Goal: Information Seeking & Learning: Learn about a topic

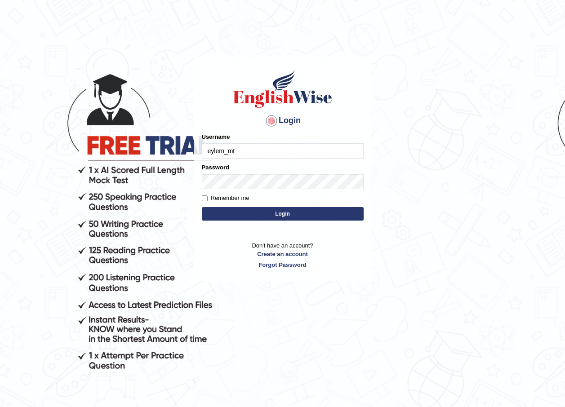
click at [254, 145] on input "eylem_mt" at bounding box center [283, 150] width 162 height 15
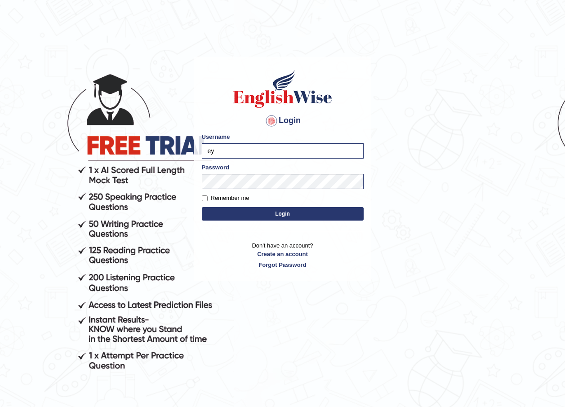
type input "e"
type input "asena_parramatta"
click at [260, 213] on button "Login" at bounding box center [283, 213] width 162 height 13
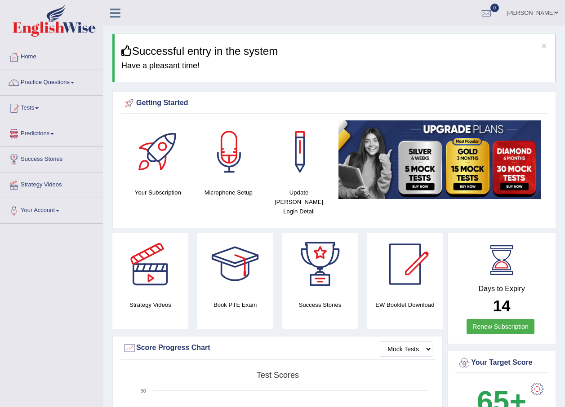
click at [42, 81] on link "Practice Questions" at bounding box center [51, 81] width 103 height 22
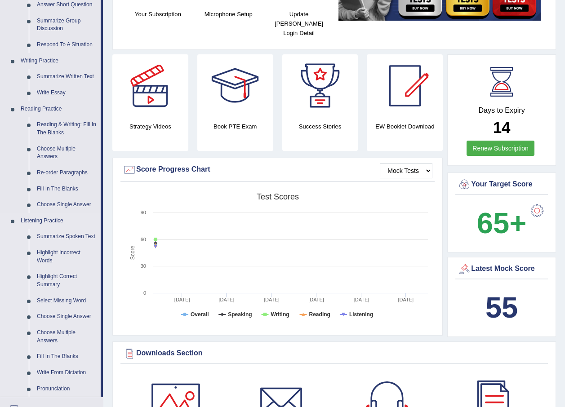
scroll to position [195, 0]
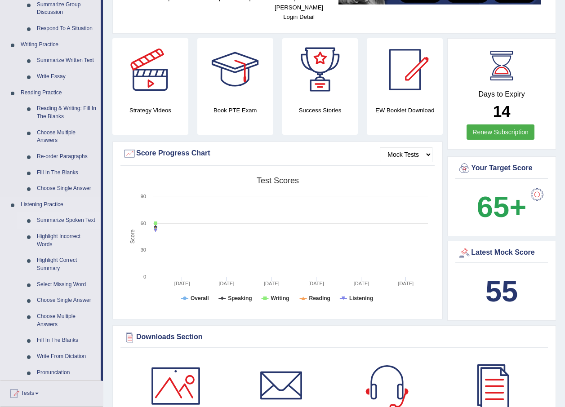
click at [51, 219] on link "Summarize Spoken Text" at bounding box center [67, 221] width 68 height 16
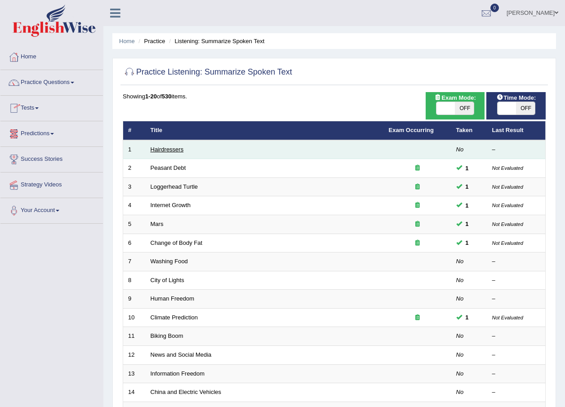
click at [168, 148] on link "Hairdressers" at bounding box center [167, 149] width 33 height 7
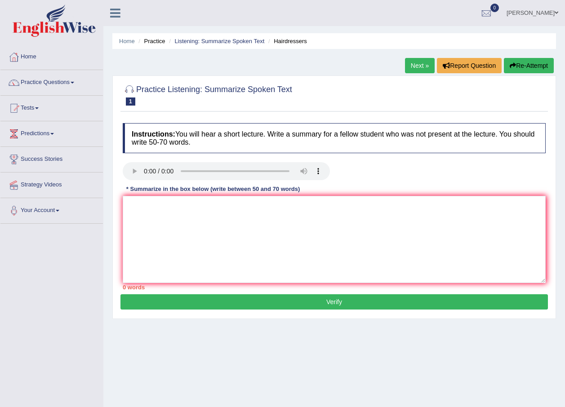
click at [511, 63] on icon "button" at bounding box center [513, 65] width 6 height 6
click at [137, 210] on textarea at bounding box center [334, 239] width 423 height 87
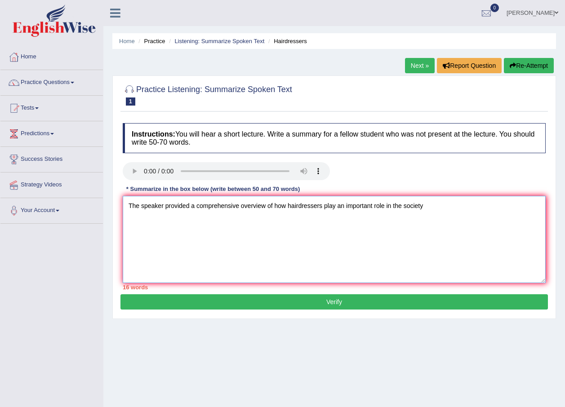
click at [401, 205] on textarea "The speaker provided a comprehensive overview of how hairdressers play an impor…" at bounding box center [334, 239] width 423 height 87
click at [412, 205] on textarea "The speaker provided a comprehensive overview of how hairdressers play an impor…" at bounding box center [334, 239] width 423 height 87
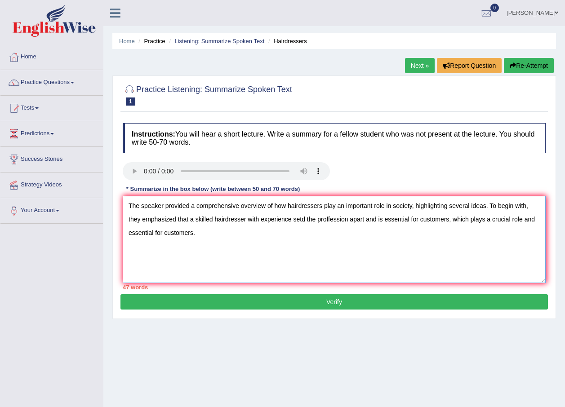
click at [438, 217] on textarea "The speaker provided a comprehensive overview of how hairdressers play an impor…" at bounding box center [334, 239] width 423 height 87
click at [512, 218] on textarea "The speaker provided a comprehensive overview of how hairdressers play an impor…" at bounding box center [334, 239] width 423 height 87
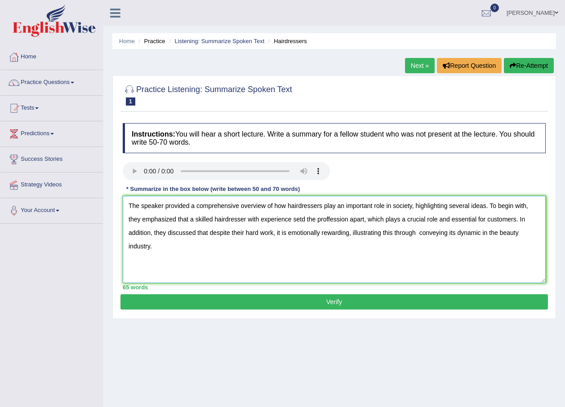
click at [291, 220] on textarea "The speaker provided a comprehensive overview of how hairdressers play an impor…" at bounding box center [334, 239] width 423 height 87
click at [260, 231] on textarea "The speaker provided a comprehensive overview of how hairdressers play an impor…" at bounding box center [334, 239] width 423 height 87
type textarea "The speaker provided a comprehensive overview of how hairdressers play an impor…"
click at [270, 301] on button "Verify" at bounding box center [334, 301] width 428 height 15
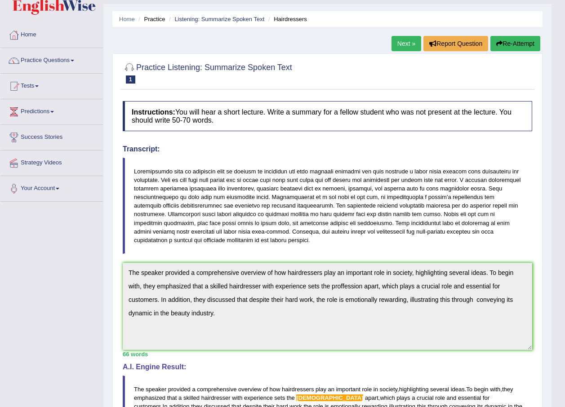
scroll to position [15, 0]
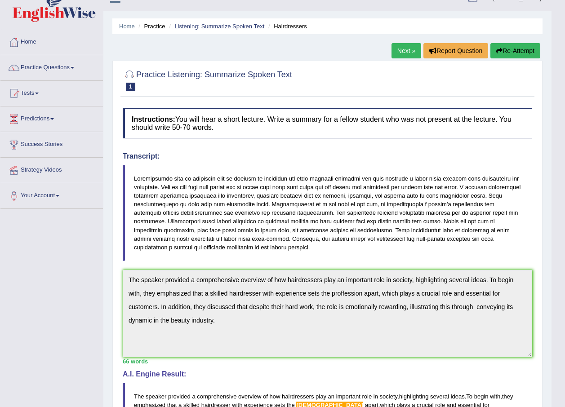
click at [406, 47] on link "Next »" at bounding box center [407, 50] width 30 height 15
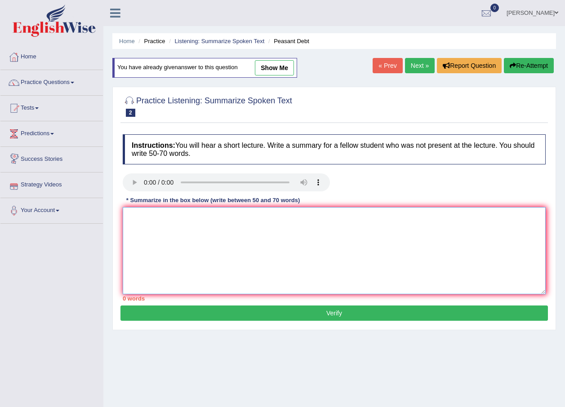
click at [134, 213] on textarea at bounding box center [334, 250] width 423 height 87
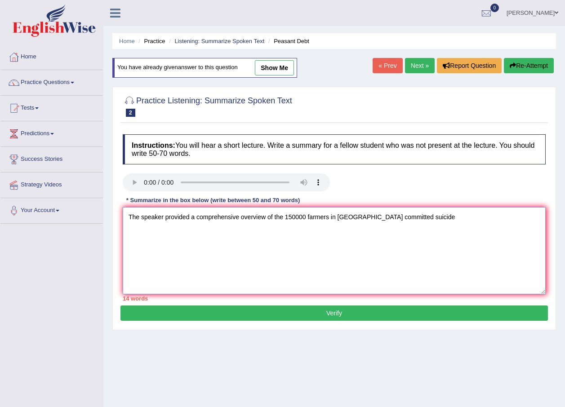
click at [349, 220] on textarea "The speaker provided a comprehensive overview of the 150000 farmers in [GEOGRAP…" at bounding box center [334, 250] width 423 height 87
click at [416, 215] on textarea "The speaker provided a comprehensive overview of the 150000 farmers in [GEOGRAP…" at bounding box center [334, 250] width 423 height 87
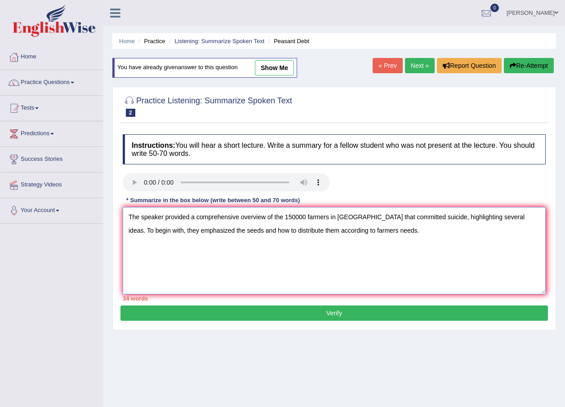
click at [177, 227] on textarea "The speaker provided a comprehensive overview of the 150000 farmers in [GEOGRAP…" at bounding box center [334, 250] width 423 height 87
click at [370, 234] on textarea "The speaker provided a comprehensive overview of the 150000 farmers in [GEOGRAP…" at bounding box center [334, 250] width 423 height 87
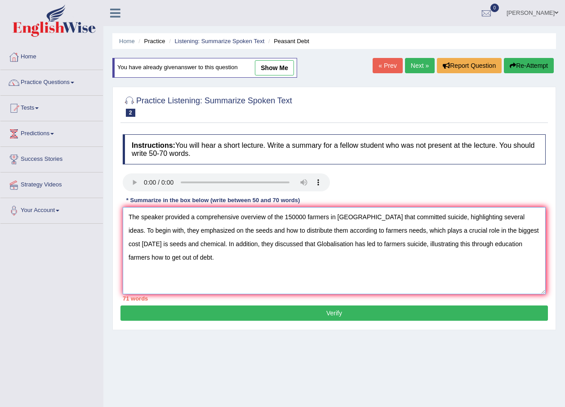
click at [448, 229] on textarea "The speaker provided a comprehensive overview of the 150000 farmers in [GEOGRAP…" at bounding box center [334, 250] width 423 height 87
click at [505, 243] on textarea "The speaker provided a comprehensive overview of the 150000 farmers in [GEOGRAP…" at bounding box center [334, 250] width 423 height 87
click at [504, 246] on textarea "The speaker provided a comprehensive overview of the 150000 farmers in [GEOGRAP…" at bounding box center [334, 250] width 423 height 87
click at [305, 217] on textarea "The speaker provided a comprehensive overview of the 150000 farmers in [GEOGRAP…" at bounding box center [334, 250] width 423 height 87
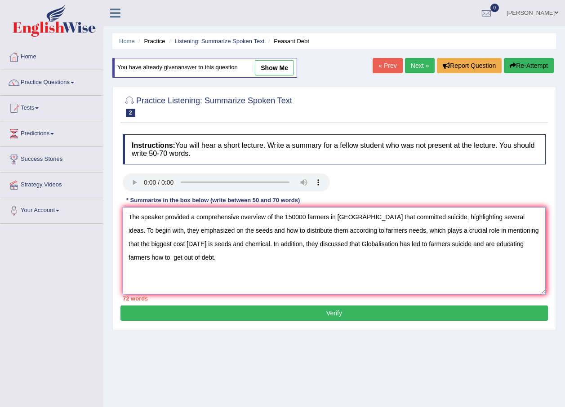
click at [362, 216] on textarea "The speaker provided a comprehensive overview of the 150000 farmers in [GEOGRAP…" at bounding box center [334, 250] width 423 height 87
click at [225, 229] on textarea "The speaker provided a comprehensive overview of the 150000 farmers in [GEOGRAP…" at bounding box center [334, 250] width 423 height 87
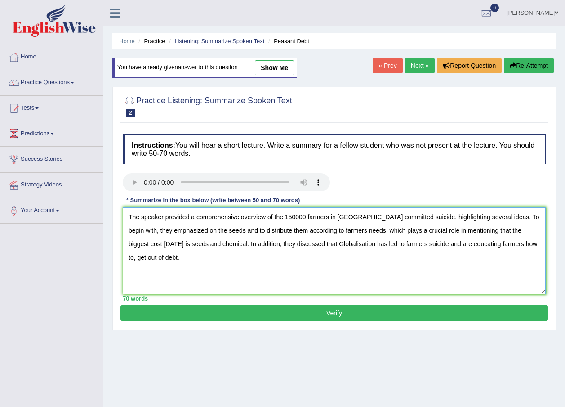
type textarea "The speaker provided a comprehensive overview of the 150000 farmers in [GEOGRAP…"
click at [330, 312] on button "Verify" at bounding box center [334, 313] width 428 height 15
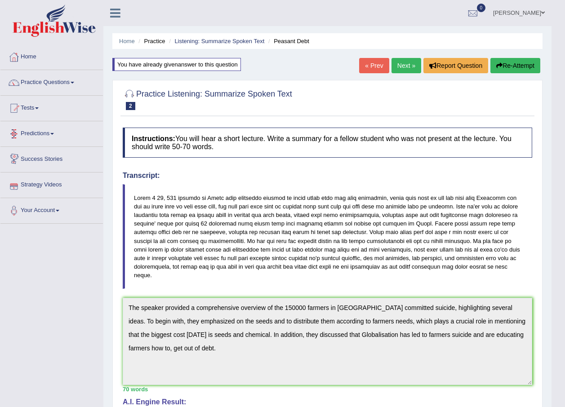
click at [74, 83] on span at bounding box center [73, 83] width 4 height 2
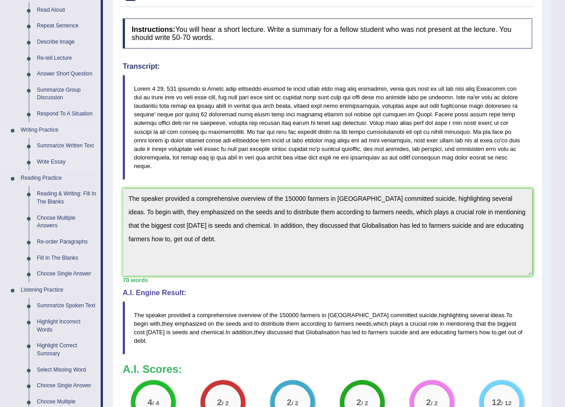
scroll to position [120, 0]
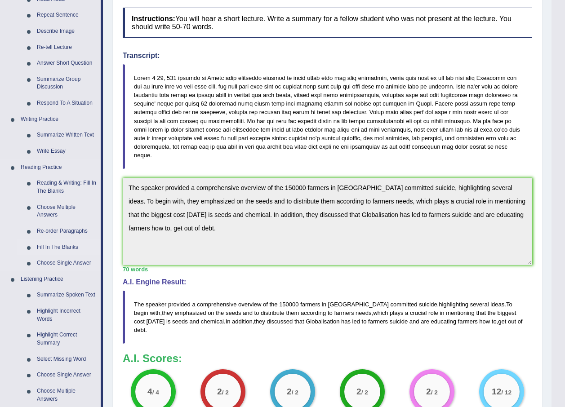
click at [55, 245] on link "Fill In The Blanks" at bounding box center [67, 248] width 68 height 16
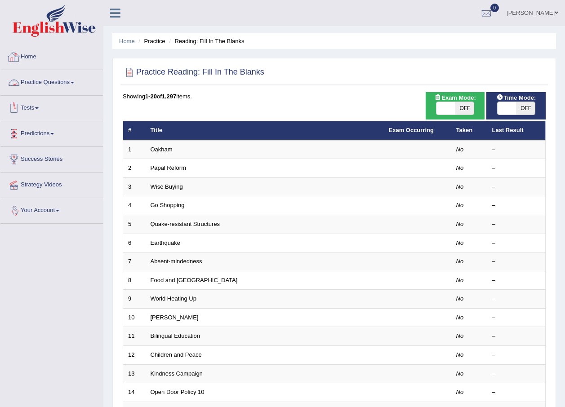
click at [77, 85] on link "Practice Questions" at bounding box center [51, 81] width 103 height 22
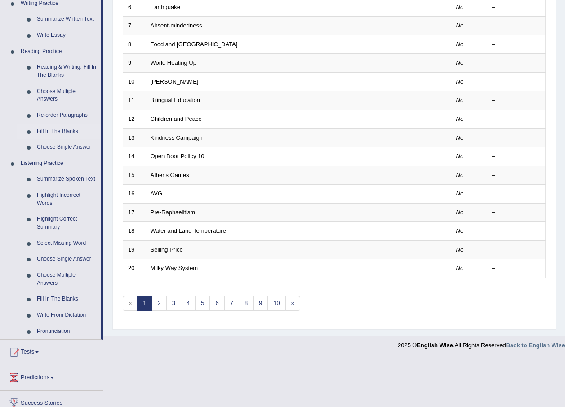
scroll to position [240, 0]
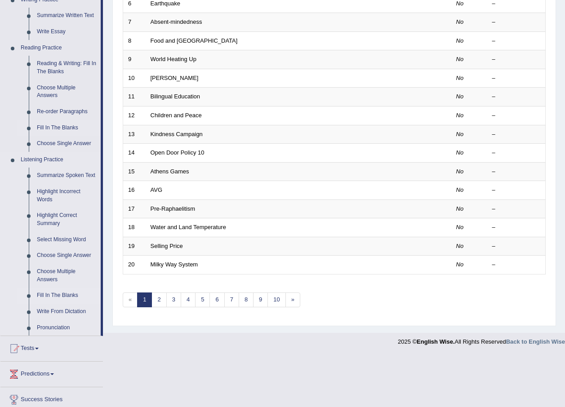
click at [68, 294] on link "Fill In The Blanks" at bounding box center [67, 296] width 68 height 16
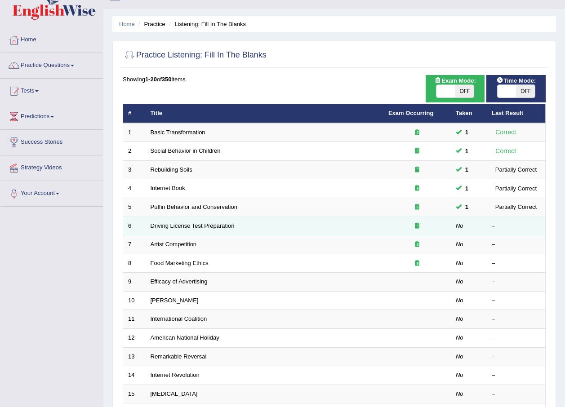
scroll to position [75, 0]
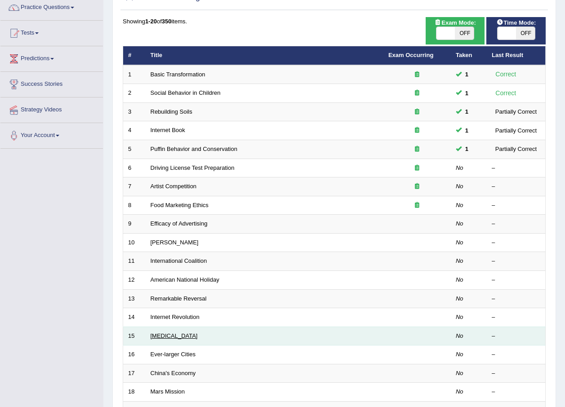
click at [161, 335] on link "[MEDICAL_DATA]" at bounding box center [174, 336] width 47 height 7
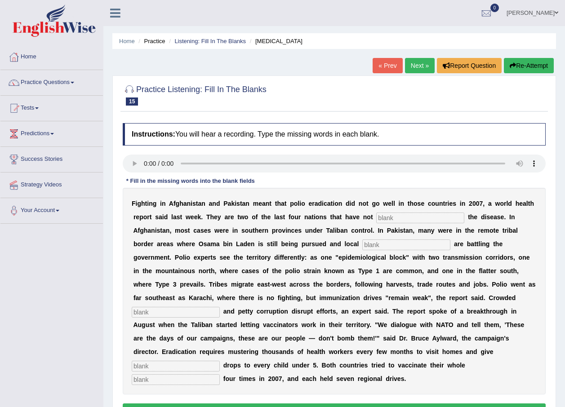
click at [376, 217] on input "text" at bounding box center [420, 218] width 88 height 11
type input "eliminated"
click at [362, 240] on input "text" at bounding box center [406, 245] width 88 height 11
type input "militants"
click at [220, 307] on input "text" at bounding box center [176, 312] width 88 height 11
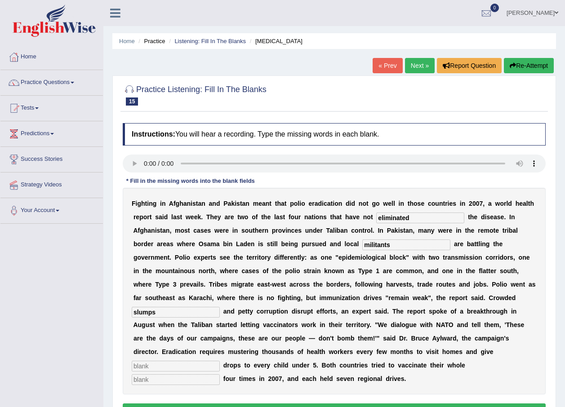
type input "slumps"
click at [202, 361] on input "text" at bounding box center [176, 366] width 88 height 11
type input "vacciner"
click at [220, 374] on input "text" at bounding box center [176, 379] width 88 height 11
type input "population"
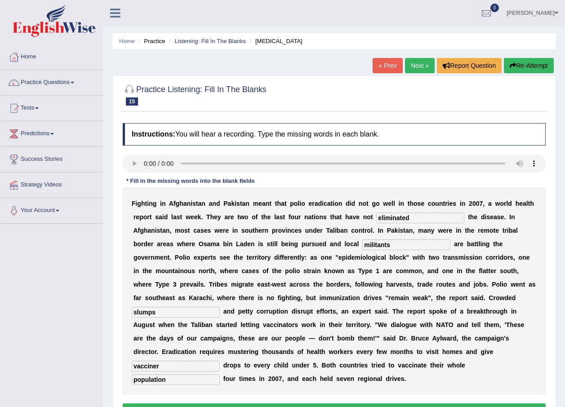
click at [174, 361] on input "vacciner" at bounding box center [176, 366] width 88 height 11
type input "vaccinate"
click at [245, 404] on button "Verify" at bounding box center [334, 411] width 423 height 15
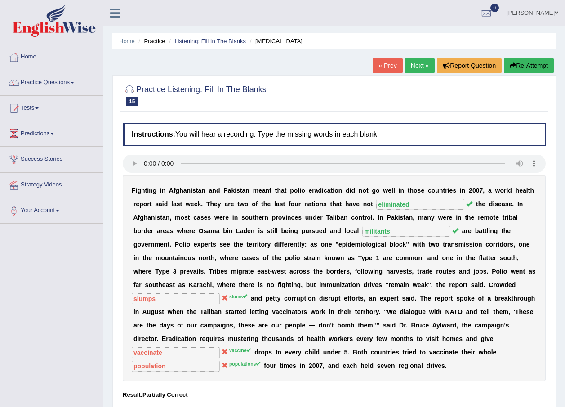
click at [519, 61] on button "Re-Attempt" at bounding box center [529, 65] width 50 height 15
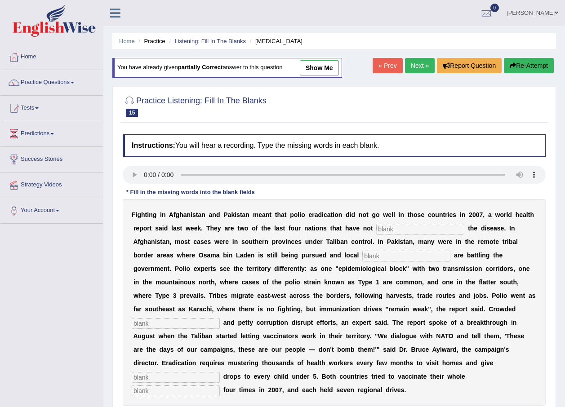
click at [376, 229] on input "text" at bounding box center [420, 229] width 88 height 11
type input "eliminate"
click at [362, 252] on input "text" at bounding box center [406, 256] width 88 height 11
type input "mi"
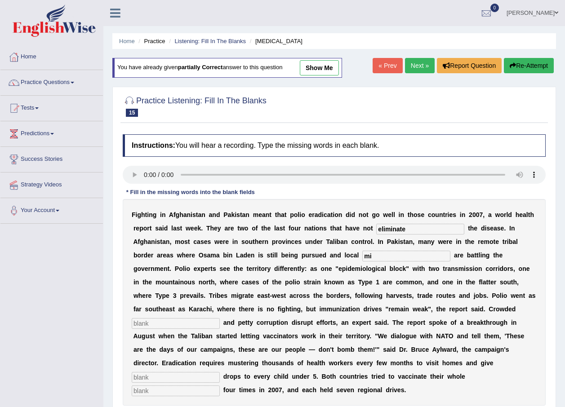
click at [376, 229] on input "eliminate" at bounding box center [420, 229] width 88 height 11
type input "eliminated"
click at [362, 256] on input "mi" at bounding box center [406, 256] width 88 height 11
type input "militants"
click at [220, 318] on input "text" at bounding box center [176, 323] width 88 height 11
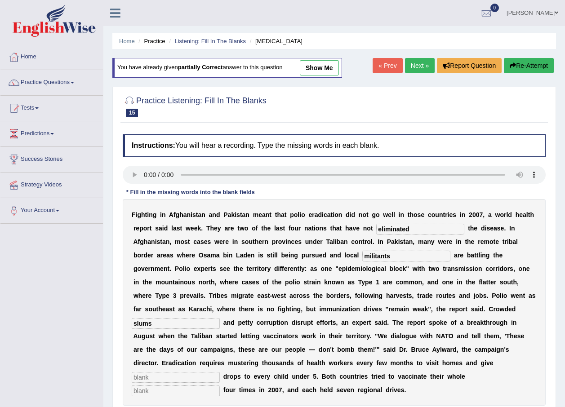
type input "slums"
click at [167, 372] on input "text" at bounding box center [176, 377] width 88 height 11
drag, startPoint x: 172, startPoint y: 361, endPoint x: 208, endPoint y: 366, distance: 36.7
click at [208, 372] on input "vaccinepopulations" at bounding box center [176, 377] width 88 height 11
type input "vaccine"
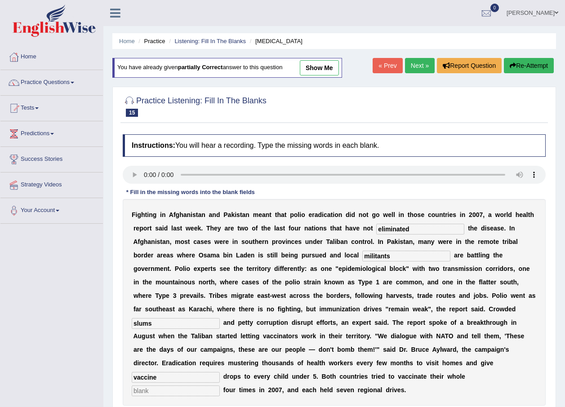
click at [220, 386] on input "text" at bounding box center [176, 391] width 88 height 11
click at [220, 386] on input "popuklations" at bounding box center [176, 391] width 88 height 11
click at [220, 386] on input "populations" at bounding box center [176, 391] width 88 height 11
type input "populations"
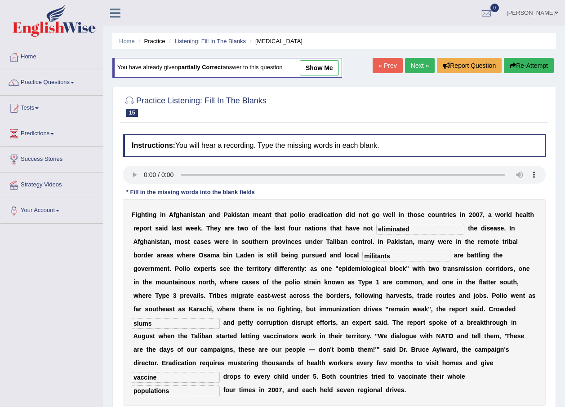
click at [475, 381] on div "F i g h t i n g i n A f g h a n i s t a n a n d P a k i s t a n m e a n t t h a…" at bounding box center [334, 302] width 423 height 207
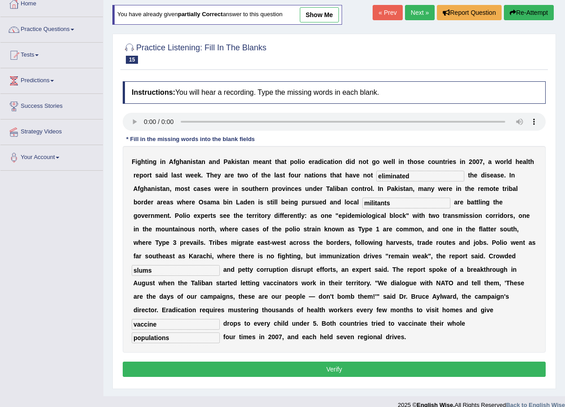
scroll to position [60, 0]
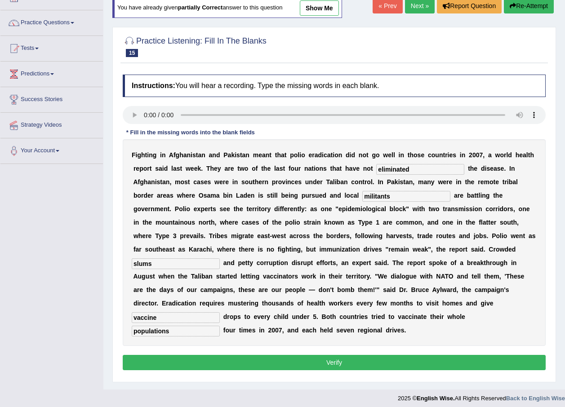
click at [363, 355] on button "Verify" at bounding box center [334, 362] width 423 height 15
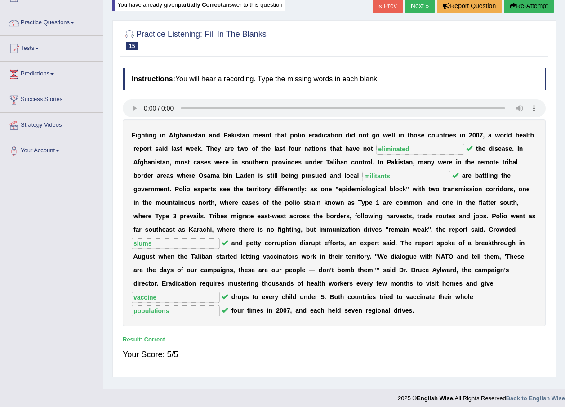
click at [215, 312] on div "F i g h t i n g i n A f g h a n i s t a n a n d P a k i s t a n m e a n t t h a…" at bounding box center [334, 223] width 423 height 207
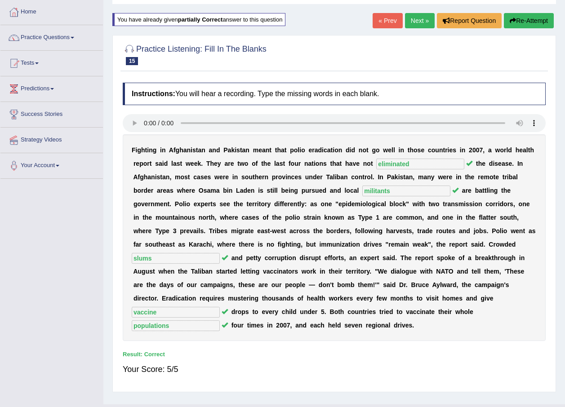
click at [413, 19] on link "Next »" at bounding box center [420, 20] width 30 height 15
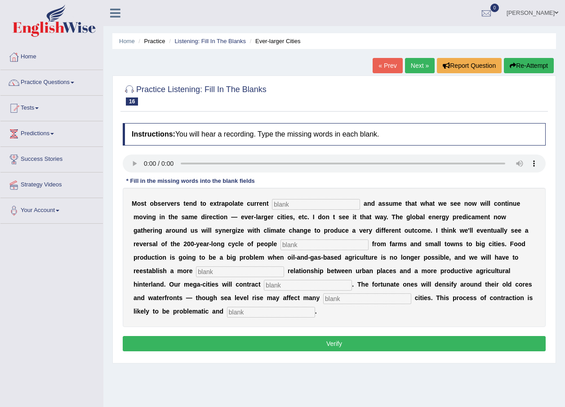
click at [276, 202] on input "text" at bounding box center [316, 204] width 88 height 11
type input "trends"
click at [281, 246] on input "text" at bounding box center [325, 245] width 88 height 11
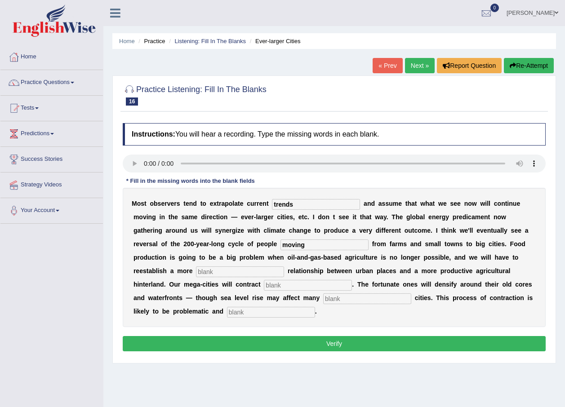
type input "moving"
click at [284, 267] on input "text" at bounding box center [240, 272] width 88 height 11
type input "meaningful"
click at [352, 280] on input "text" at bounding box center [308, 285] width 88 height 11
type input "substantially"
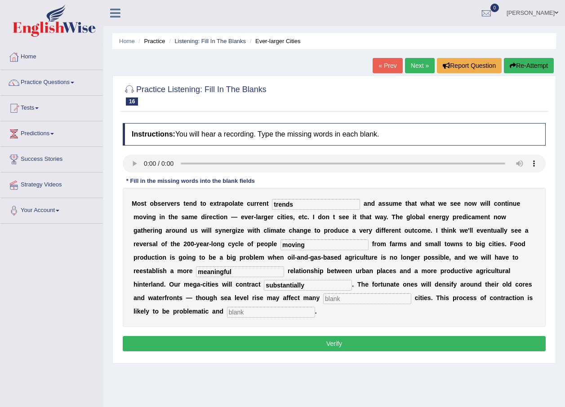
click at [323, 301] on input "text" at bounding box center [367, 299] width 88 height 11
type input "harvest"
click at [315, 307] on input "text" at bounding box center [271, 312] width 88 height 11
type input "disordely"
click at [356, 336] on button "Verify" at bounding box center [334, 343] width 423 height 15
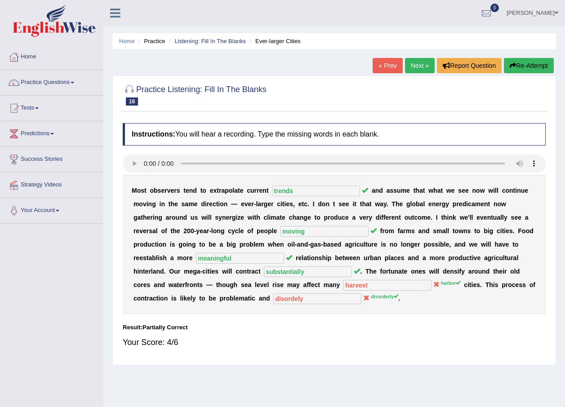
click at [414, 59] on link "Next »" at bounding box center [420, 65] width 30 height 15
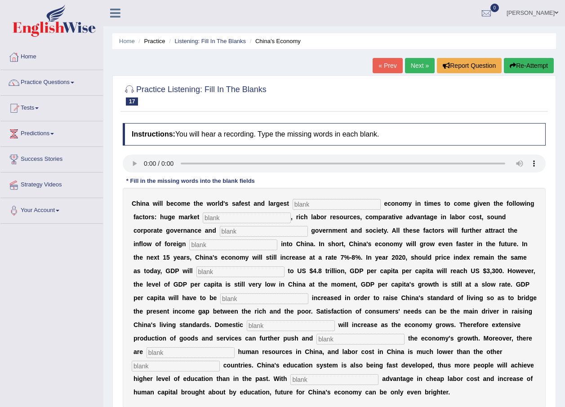
click at [309, 207] on input "text" at bounding box center [337, 204] width 88 height 11
type input "investment"
click at [203, 218] on input "text" at bounding box center [247, 218] width 88 height 11
type input "potential"
click at [220, 232] on input "text" at bounding box center [264, 231] width 88 height 11
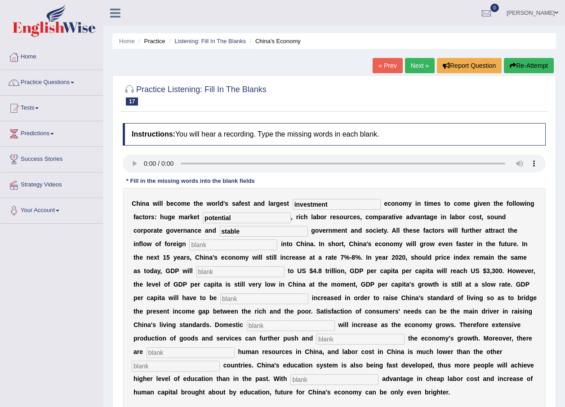
type input "stable"
click at [172, 251] on div "C h i n a w i l l b e c o m e t h e w o r l d ' s s a f e s t a n d l a r g e s…" at bounding box center [334, 298] width 423 height 220
click at [189, 243] on input "text" at bounding box center [233, 245] width 88 height 11
type input "capital"
click at [196, 274] on input "text" at bounding box center [240, 272] width 88 height 11
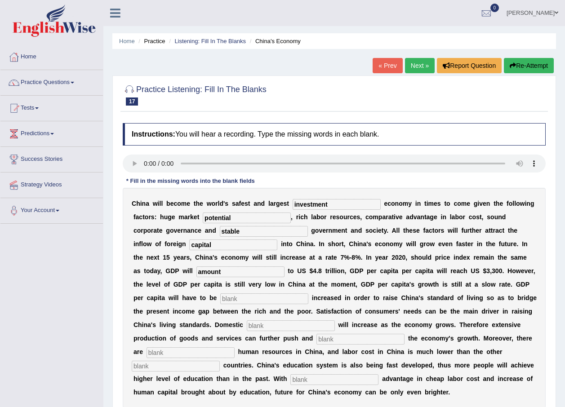
type input "amount"
click at [220, 299] on input "text" at bounding box center [264, 299] width 88 height 11
type input "further"
click at [247, 327] on input "text" at bounding box center [291, 326] width 88 height 11
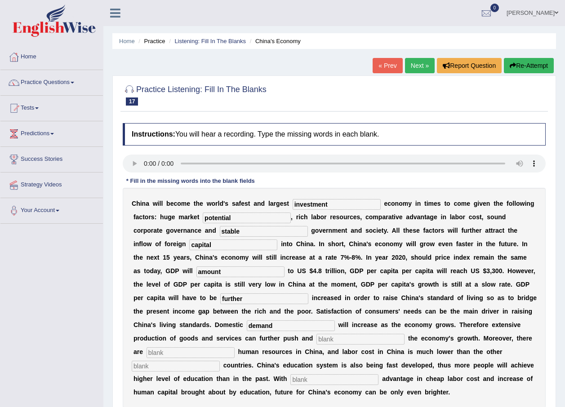
type input "demand"
click at [317, 339] on input "text" at bounding box center [361, 339] width 88 height 11
type input "sustain"
click at [235, 348] on input "text" at bounding box center [191, 353] width 88 height 11
type input "abundant"
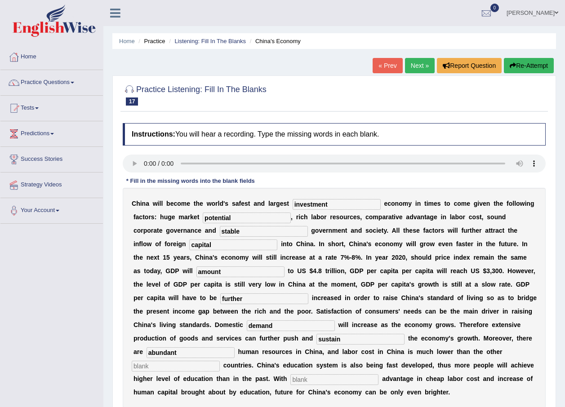
click at [220, 361] on input "text" at bounding box center [176, 366] width 88 height 11
type input "industrialised"
click at [379, 374] on input "text" at bounding box center [334, 379] width 88 height 11
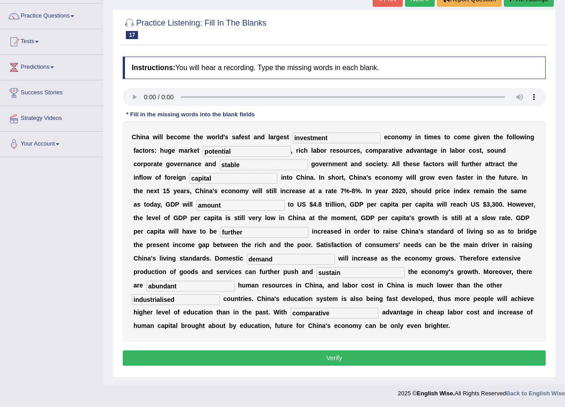
type input "comparative"
click at [300, 355] on button "Verify" at bounding box center [334, 358] width 423 height 15
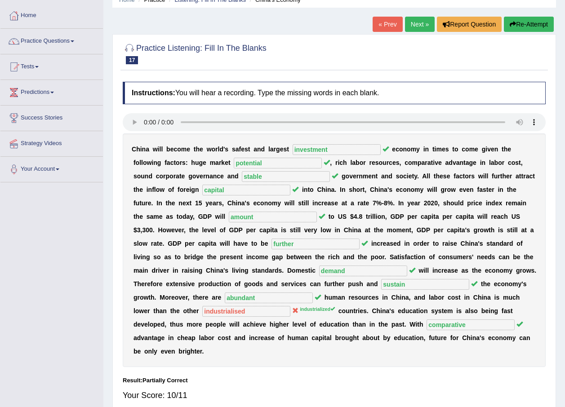
scroll to position [9, 0]
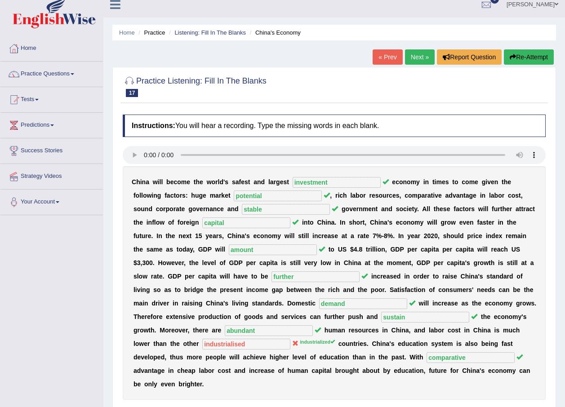
click at [424, 53] on link "Next »" at bounding box center [420, 56] width 30 height 15
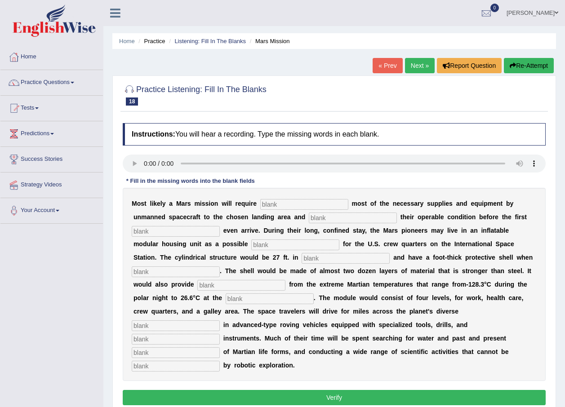
click at [269, 203] on input "text" at bounding box center [304, 204] width 88 height 11
click at [285, 207] on input "text" at bounding box center [304, 204] width 88 height 11
type input "transporting"
click at [309, 221] on input "text" at bounding box center [353, 218] width 88 height 11
type input "confirming"
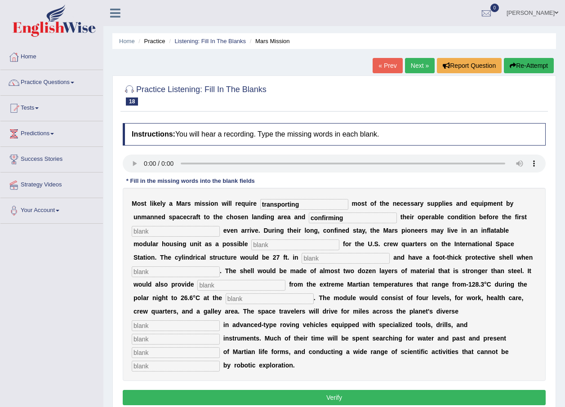
click at [182, 229] on input "text" at bounding box center [176, 231] width 88 height 11
type input "astr"
click at [251, 245] on input "text" at bounding box center [295, 245] width 88 height 11
type input "replacement"
click at [302, 259] on input "text" at bounding box center [346, 258] width 88 height 11
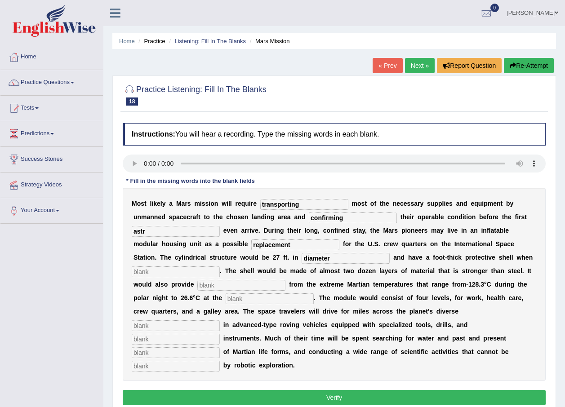
type input "diameter"
click at [220, 267] on input "text" at bounding box center [176, 272] width 88 height 11
type input "inflated"
click at [285, 280] on input "text" at bounding box center [241, 285] width 88 height 11
type input "insulation"
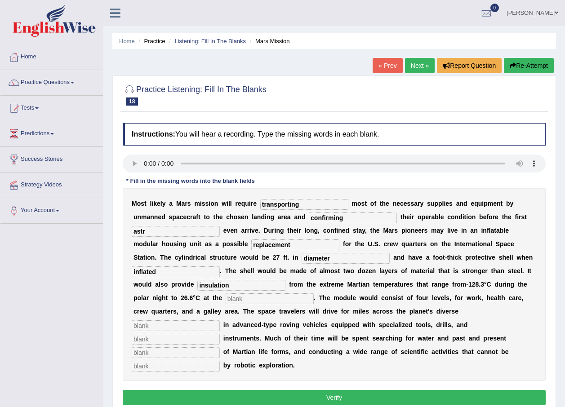
click at [314, 294] on input "text" at bounding box center [270, 299] width 88 height 11
type input "equator"
click at [220, 321] on input "text" at bounding box center [176, 326] width 88 height 11
type input "terrain"
click at [187, 334] on input "text" at bounding box center [176, 339] width 88 height 11
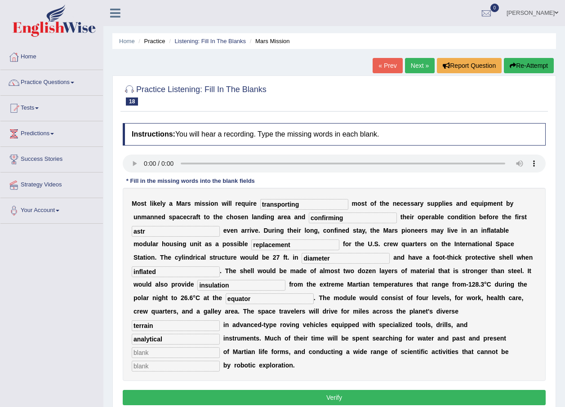
type input "analytical"
click at [176, 348] on input "text" at bounding box center [176, 353] width 88 height 11
type input "evidence"
click at [170, 361] on input "text" at bounding box center [176, 366] width 88 height 11
type input "accomplished"
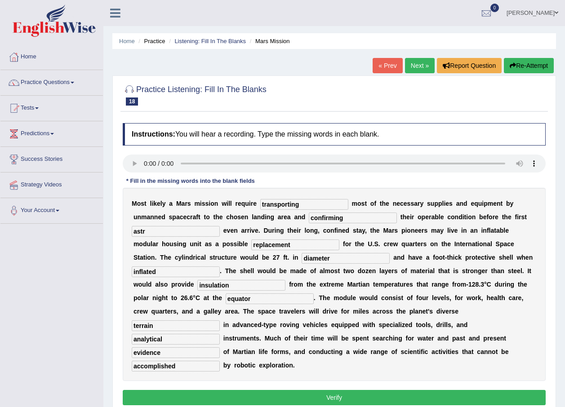
click at [152, 228] on input "astr" at bounding box center [176, 231] width 88 height 11
type input "astronauts"
click at [260, 390] on button "Verify" at bounding box center [334, 397] width 423 height 15
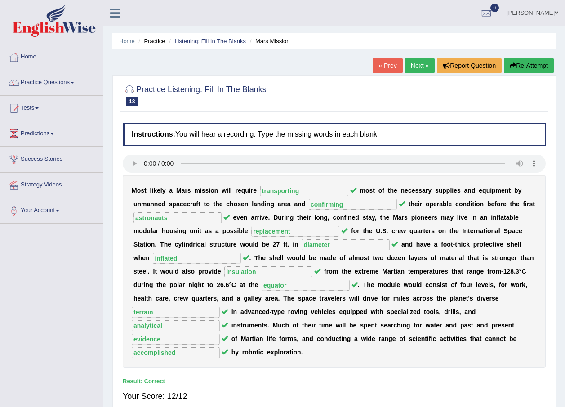
click at [422, 63] on link "Next »" at bounding box center [420, 65] width 30 height 15
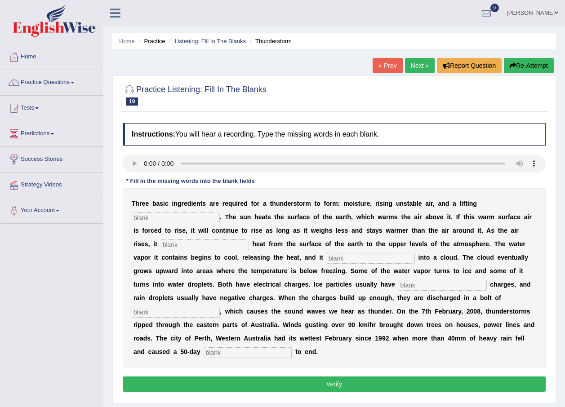
click at [220, 213] on input "text" at bounding box center [176, 218] width 88 height 11
type input "mechanisms"
click at [249, 240] on input "text" at bounding box center [205, 245] width 88 height 11
type input "transfers"
click at [327, 257] on input "text" at bounding box center [371, 258] width 88 height 11
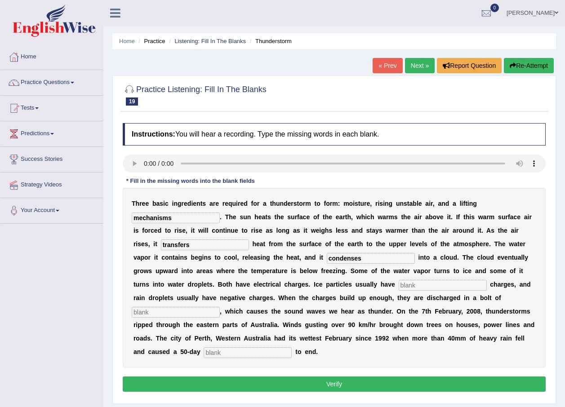
type input "condenses"
click at [399, 286] on input "text" at bounding box center [443, 285] width 88 height 11
type input "positive"
click at [220, 307] on input "text" at bounding box center [176, 312] width 88 height 11
click at [250, 348] on input "text" at bounding box center [248, 353] width 88 height 11
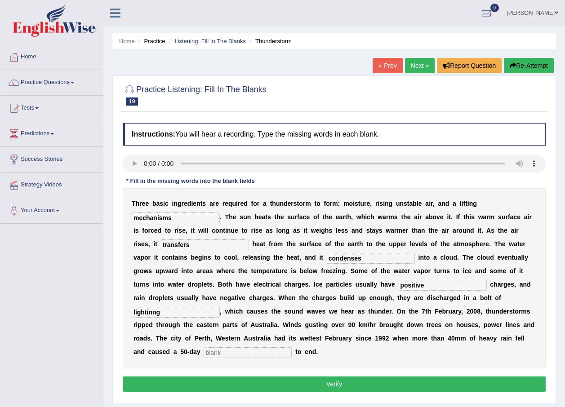
click at [220, 307] on input "lightinng" at bounding box center [176, 312] width 88 height 11
type input "lightning"
click at [245, 348] on input "text" at bounding box center [248, 353] width 88 height 11
type input "drought"
click at [335, 377] on button "Verify" at bounding box center [334, 384] width 423 height 15
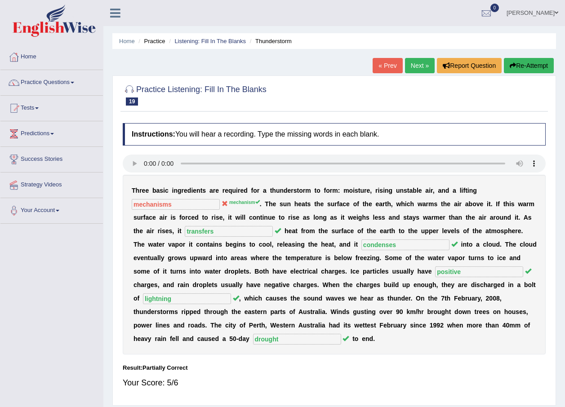
click at [415, 64] on link "Next »" at bounding box center [420, 65] width 30 height 15
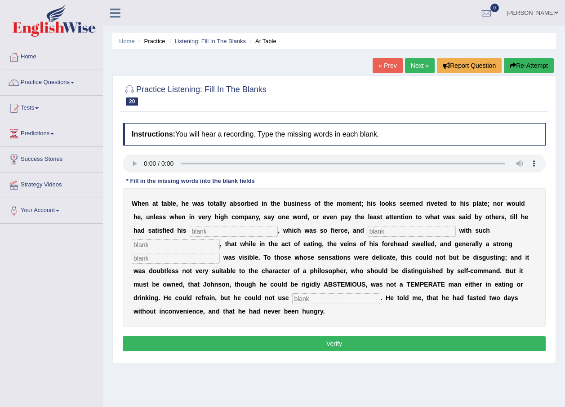
click at [380, 294] on input "text" at bounding box center [336, 299] width 88 height 11
type input "moderately"
click at [190, 230] on input "text" at bounding box center [234, 231] width 88 height 11
type input "appetite"
click at [368, 229] on input "text" at bounding box center [412, 231] width 88 height 11
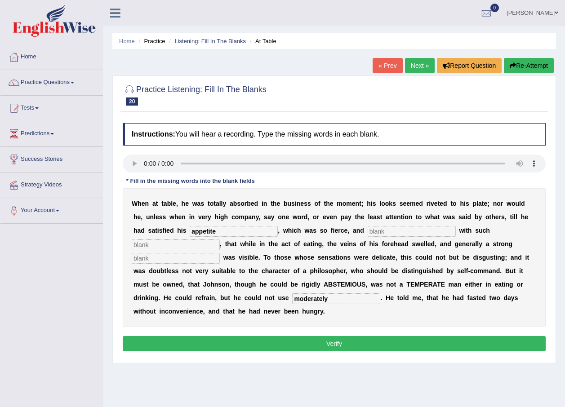
click at [220, 240] on input "text" at bounding box center [176, 245] width 88 height 11
type input "intense"
click at [220, 253] on input "text" at bounding box center [176, 258] width 88 height 11
click at [220, 253] on input "perspertry" at bounding box center [176, 258] width 88 height 11
type input "perspetry"
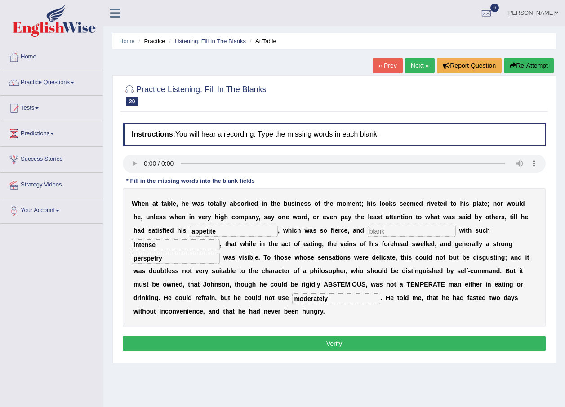
click at [359, 336] on button "Verify" at bounding box center [334, 343] width 423 height 15
click at [368, 228] on input "text" at bounding box center [412, 231] width 88 height 11
type input "strong"
click at [328, 336] on button "Verify" at bounding box center [334, 343] width 423 height 15
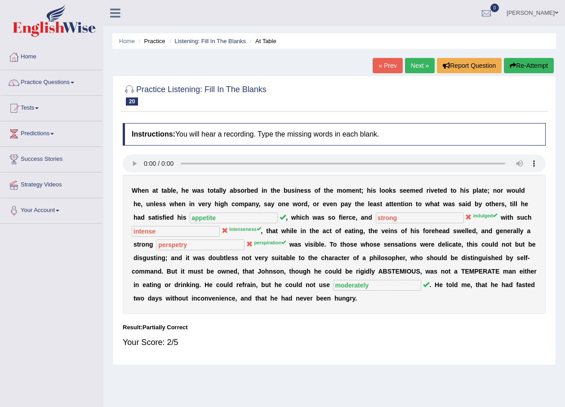
click at [421, 63] on link "Next »" at bounding box center [420, 65] width 30 height 15
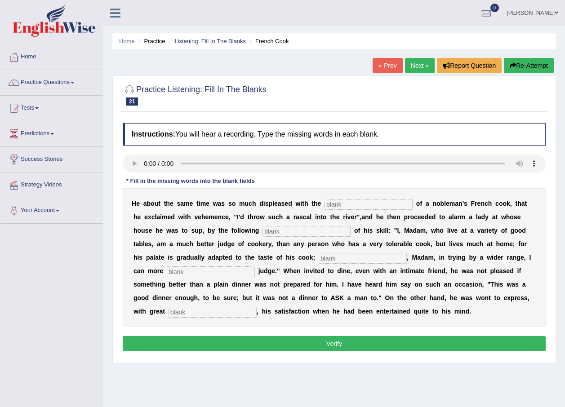
click at [343, 203] on input "text" at bounding box center [369, 204] width 88 height 11
click at [345, 204] on input "text" at bounding box center [369, 204] width 88 height 11
click at [364, 205] on input "text" at bounding box center [369, 204] width 88 height 11
type input "performasnces"
click at [263, 228] on input "text" at bounding box center [307, 231] width 88 height 11
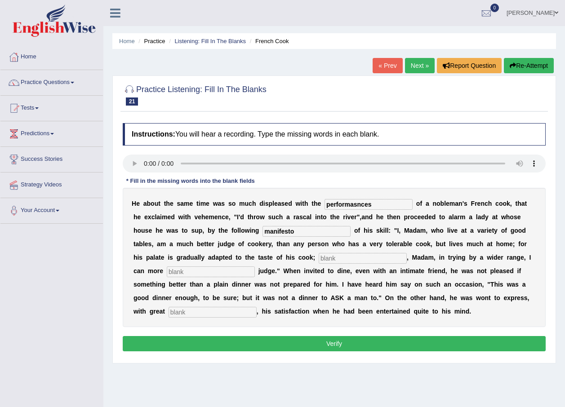
type input "manifesto"
click at [319, 258] on input "text" at bounding box center [363, 258] width 88 height 11
type input "whereas"
click at [255, 267] on input "text" at bounding box center [211, 272] width 88 height 11
type input "exposidly"
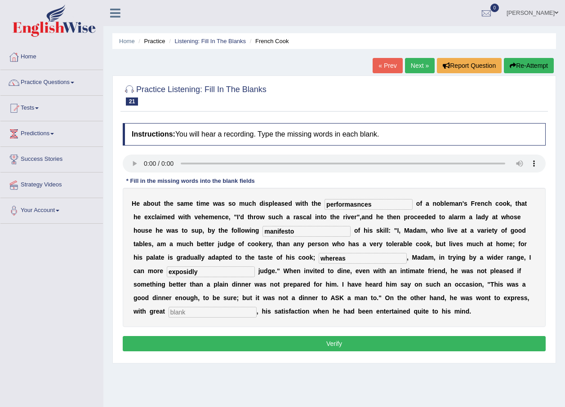
click at [257, 307] on input "text" at bounding box center [213, 312] width 88 height 11
type input "g"
type input "clear"
click at [343, 205] on input "performasnces" at bounding box center [369, 204] width 88 height 11
type input "performances"
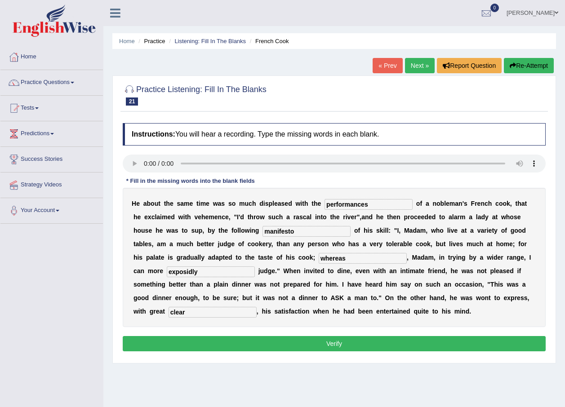
click at [278, 340] on button "Verify" at bounding box center [334, 343] width 423 height 15
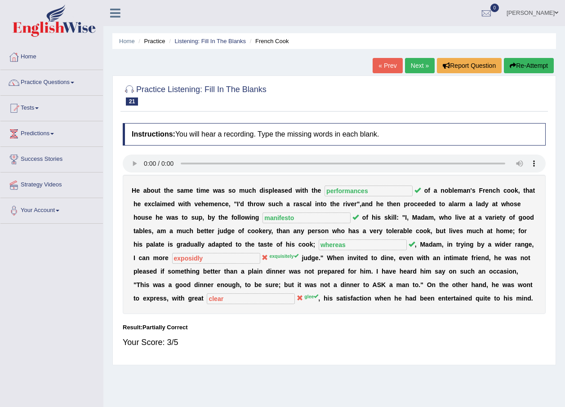
click at [425, 65] on link "Next »" at bounding box center [420, 65] width 30 height 15
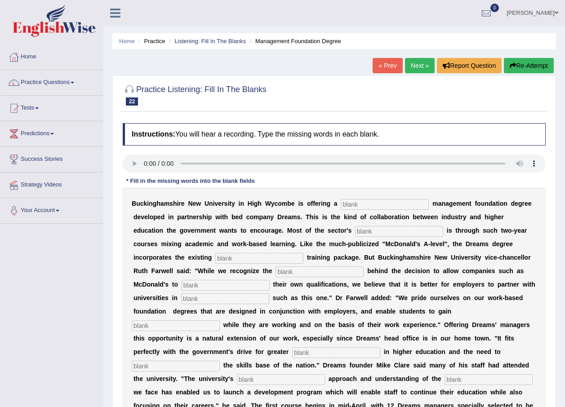
click at [341, 205] on input "text" at bounding box center [385, 204] width 88 height 11
type input "retail"
click at [312, 225] on div "B u c k i n g h a m s h i r e N e w U n i v e r s i t y i n H i g h W y c o m b…" at bounding box center [334, 311] width 423 height 247
click at [355, 228] on input "text" at bounding box center [399, 231] width 88 height 11
type input "expense"
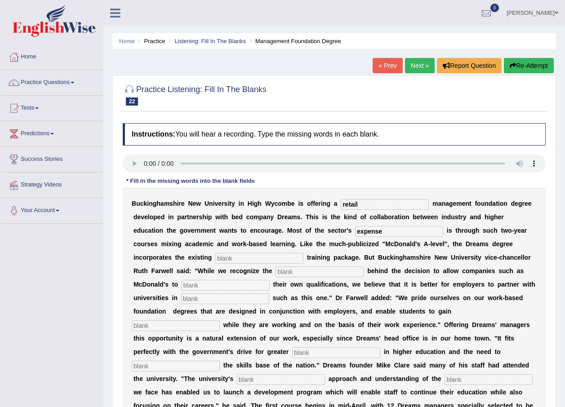
click at [303, 253] on input "text" at bounding box center [259, 258] width 88 height 11
type input "company"
click at [276, 272] on input "text" at bounding box center [320, 272] width 88 height 11
type input "importance"
click at [270, 280] on input "text" at bounding box center [226, 285] width 88 height 11
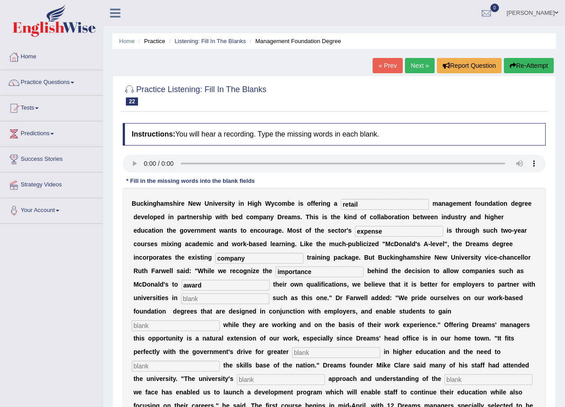
type input "award"
click at [269, 294] on input "text" at bounding box center [225, 299] width 88 height 11
type input "initiatives"
click at [220, 321] on input "text" at bounding box center [176, 326] width 88 height 11
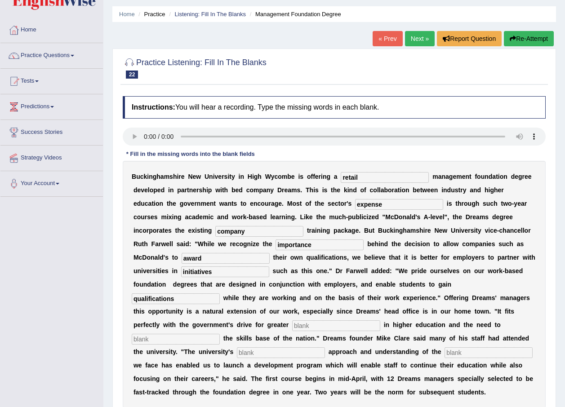
scroll to position [30, 0]
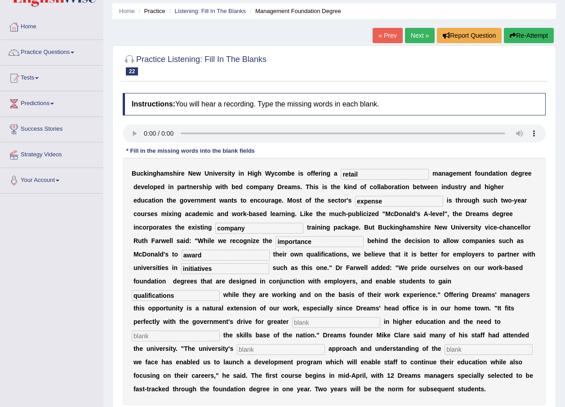
type input "qualifications"
click at [305, 317] on input "text" at bounding box center [336, 322] width 88 height 11
type input "participationm"
click at [155, 331] on input "text" at bounding box center [176, 336] width 88 height 11
type input "enhance"
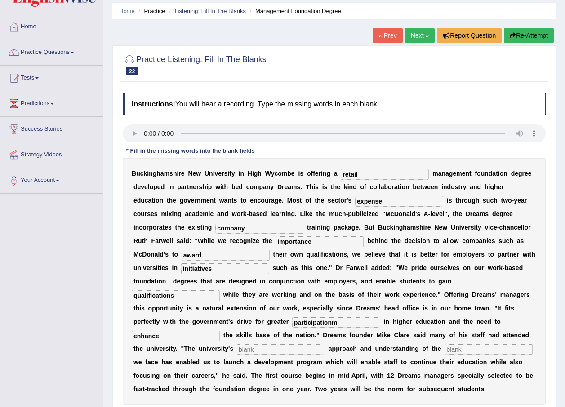
click at [239, 344] on input "text" at bounding box center [281, 349] width 88 height 11
type input "pregmatic"
click at [338, 317] on input "participationm" at bounding box center [336, 322] width 88 height 11
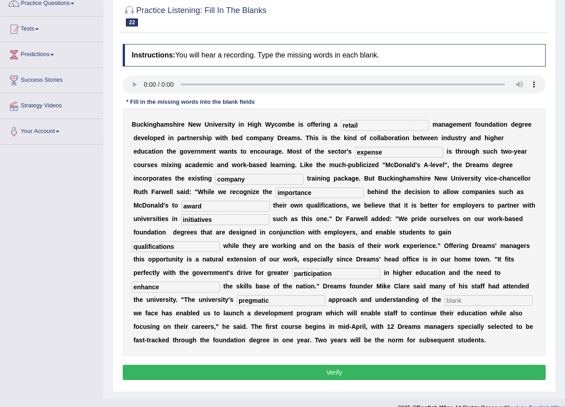
scroll to position [80, 0]
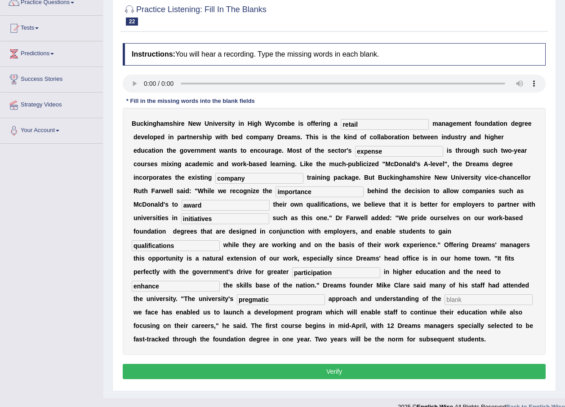
type input "participation"
click at [355, 151] on input "expense" at bounding box center [399, 151] width 88 height 11
type input "expands"
click at [387, 364] on button "Verify" at bounding box center [334, 371] width 423 height 15
click at [445, 294] on input "text" at bounding box center [489, 299] width 88 height 11
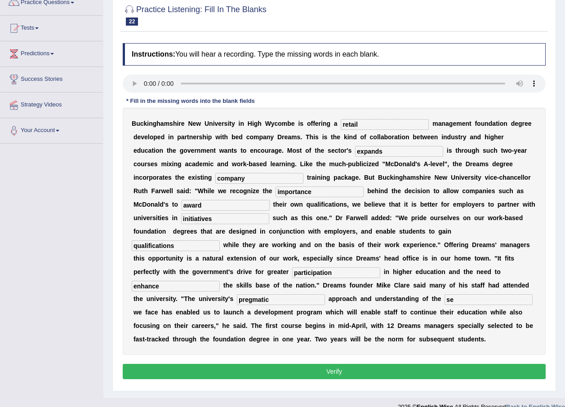
type input "s"
type input "p"
type input "obstacles"
click at [428, 364] on button "Verify" at bounding box center [334, 371] width 423 height 15
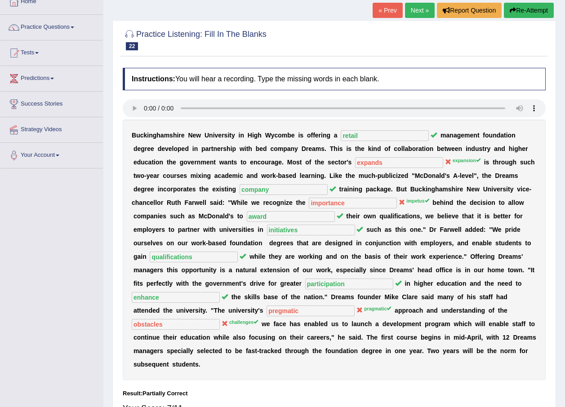
scroll to position [50, 0]
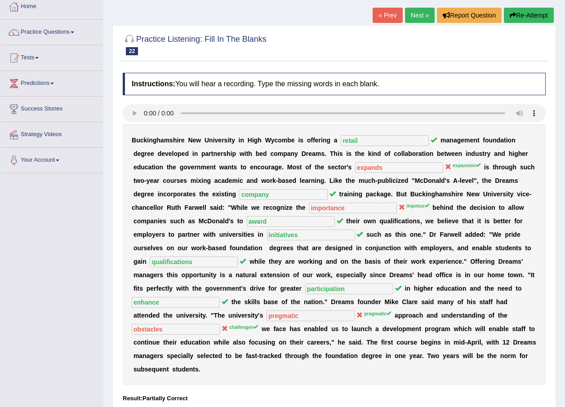
click at [421, 12] on link "Next »" at bounding box center [420, 15] width 30 height 15
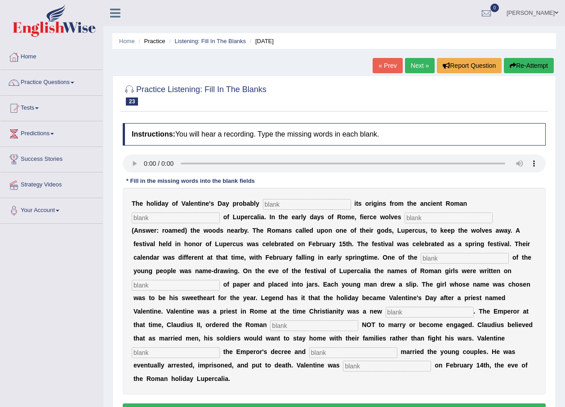
click at [264, 207] on input "text" at bounding box center [307, 204] width 88 height 11
click at [273, 203] on input "text" at bounding box center [307, 204] width 88 height 11
type input "derives"
click at [220, 213] on input "text" at bounding box center [176, 218] width 88 height 11
type input "fiest"
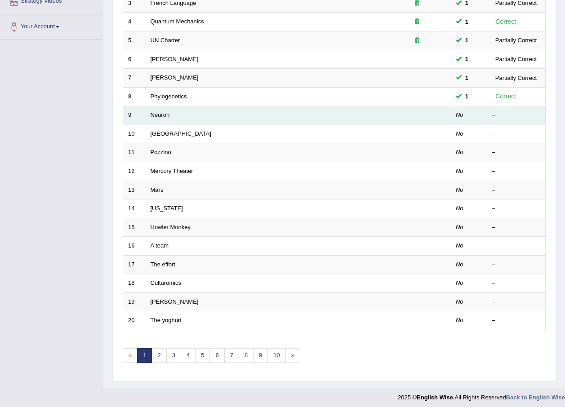
scroll to position [188, 0]
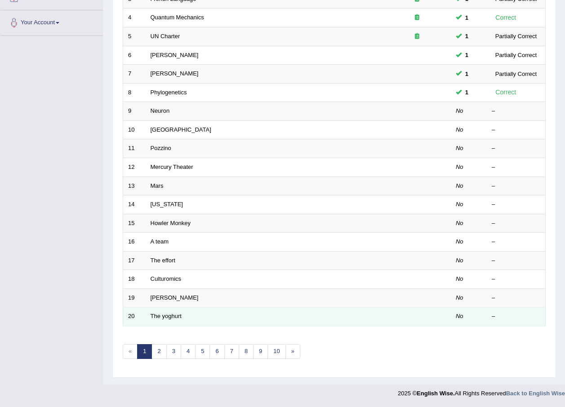
click at [196, 315] on td "The yoghurt" at bounding box center [265, 317] width 238 height 19
click at [175, 317] on link "The yoghurt" at bounding box center [166, 316] width 31 height 7
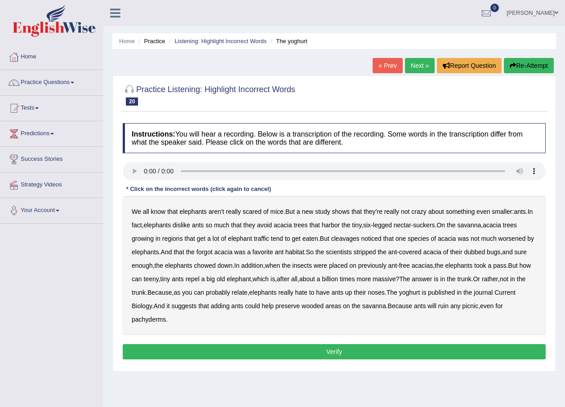
click at [349, 237] on b "cleavages" at bounding box center [345, 238] width 28 height 7
click at [518, 235] on b "worsened" at bounding box center [512, 238] width 27 height 7
click at [420, 290] on b "yoghurt" at bounding box center [409, 292] width 21 height 7
click at [268, 348] on button "Verify" at bounding box center [334, 351] width 423 height 15
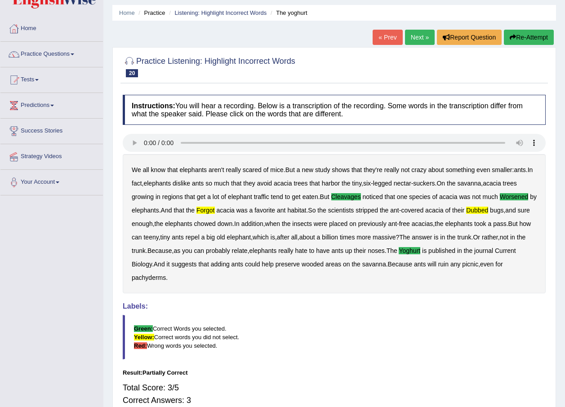
scroll to position [12, 0]
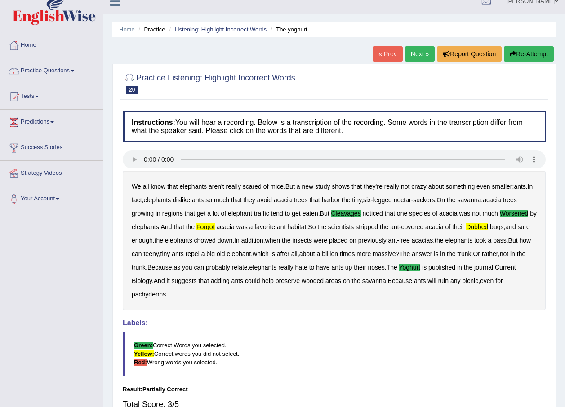
click at [418, 50] on link "Next »" at bounding box center [420, 53] width 30 height 15
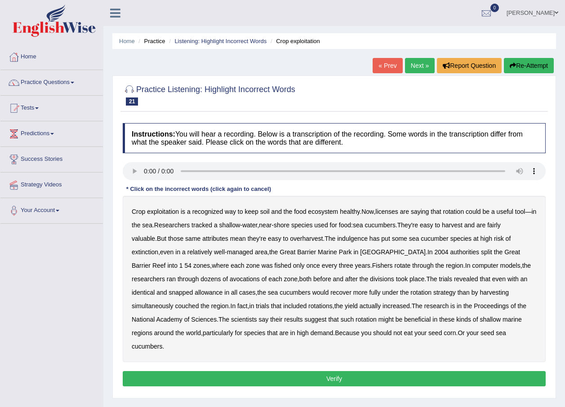
click at [391, 213] on b "licenses" at bounding box center [386, 211] width 23 height 7
click at [337, 240] on b "indulgence" at bounding box center [352, 238] width 31 height 7
click at [230, 277] on b "avocations" at bounding box center [245, 279] width 30 height 7
click at [193, 289] on b "snapped" at bounding box center [181, 292] width 24 height 7
click at [199, 303] on b "couched" at bounding box center [187, 306] width 24 height 7
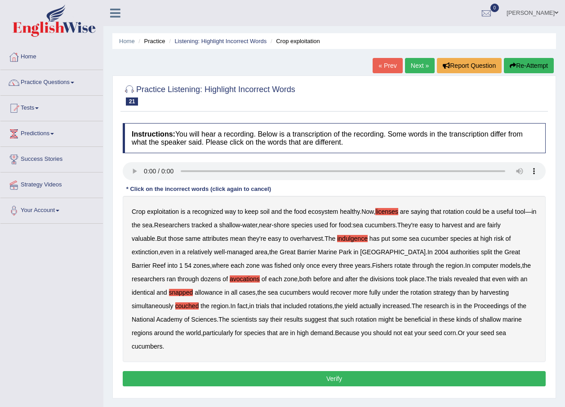
click at [408, 371] on button "Verify" at bounding box center [334, 378] width 423 height 15
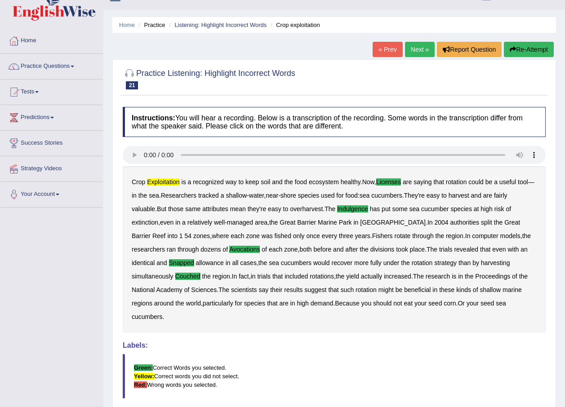
scroll to position [15, 0]
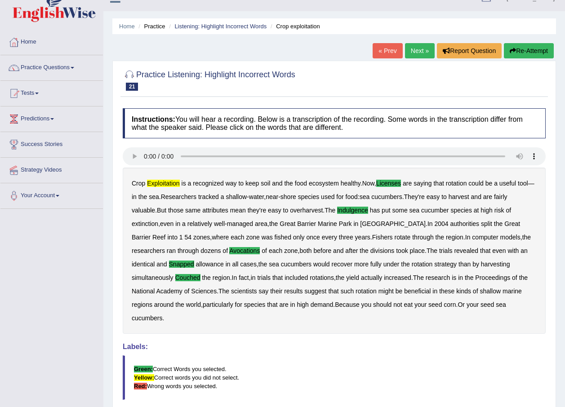
click at [415, 50] on link "Next »" at bounding box center [420, 50] width 30 height 15
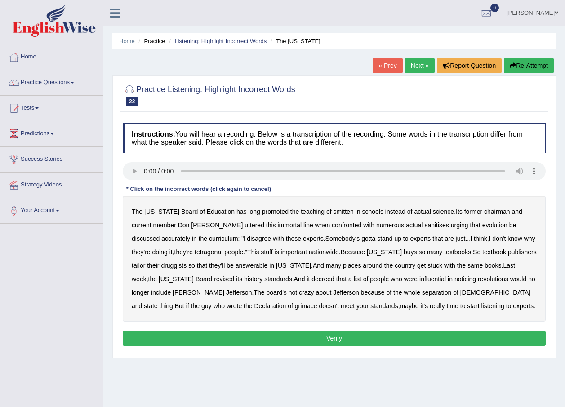
click at [334, 209] on b "smitten" at bounding box center [344, 211] width 20 height 7
click at [424, 224] on b "sanitises" at bounding box center [436, 225] width 24 height 7
click at [195, 251] on b "tetragonal" at bounding box center [209, 252] width 28 height 7
click at [187, 262] on b "druggists" at bounding box center [174, 265] width 26 height 7
click at [455, 278] on b "noticing" at bounding box center [466, 279] width 22 height 7
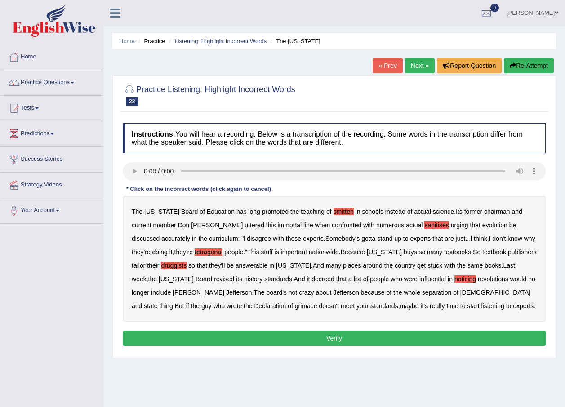
click at [317, 303] on b "grimace" at bounding box center [306, 306] width 22 height 7
click at [340, 338] on button "Verify" at bounding box center [334, 338] width 423 height 15
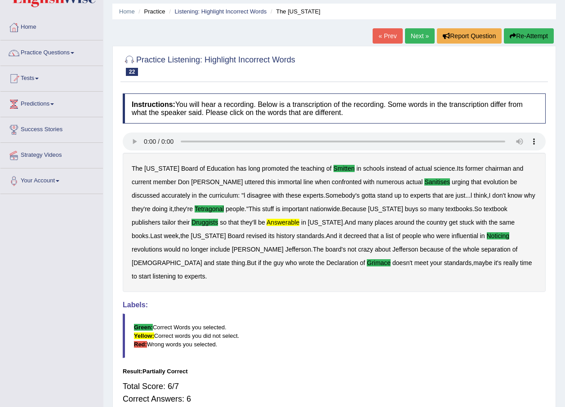
scroll to position [30, 0]
click at [421, 35] on link "Next »" at bounding box center [420, 35] width 30 height 15
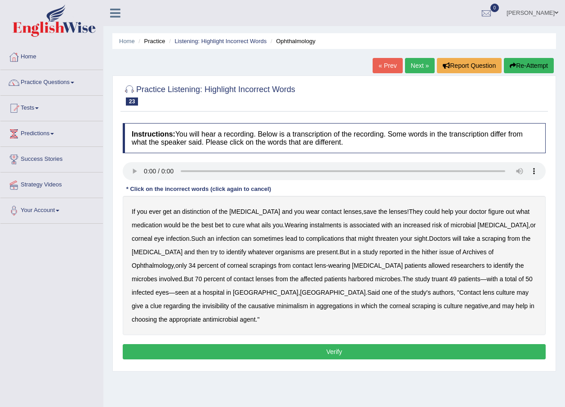
click at [200, 213] on b "distinction" at bounding box center [196, 211] width 28 height 7
click at [310, 225] on b "instalments" at bounding box center [326, 225] width 32 height 7
click at [422, 250] on b "hither" at bounding box center [430, 252] width 16 height 7
click at [432, 278] on b "truant" at bounding box center [440, 279] width 16 height 7
click at [229, 303] on b "invisibility" at bounding box center [215, 306] width 27 height 7
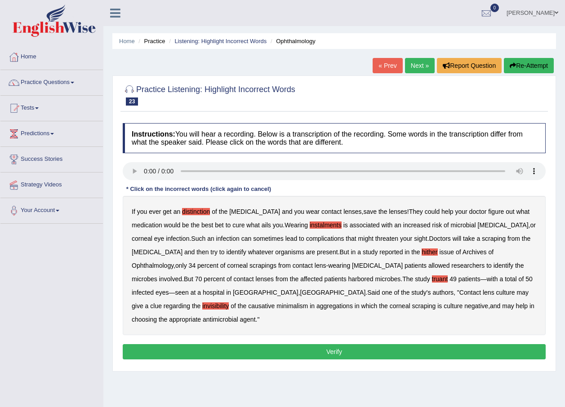
click at [317, 305] on b "aggregations" at bounding box center [335, 306] width 36 height 7
click at [288, 344] on button "Verify" at bounding box center [334, 351] width 423 height 15
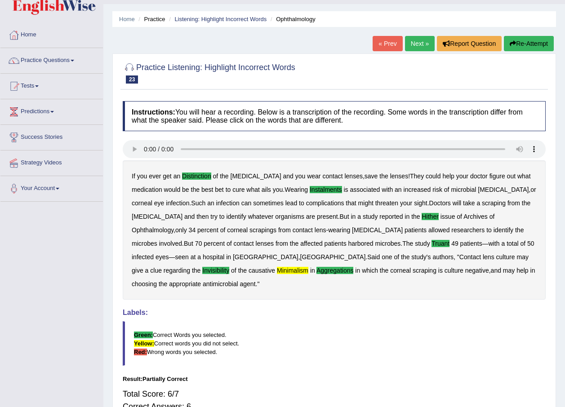
scroll to position [15, 0]
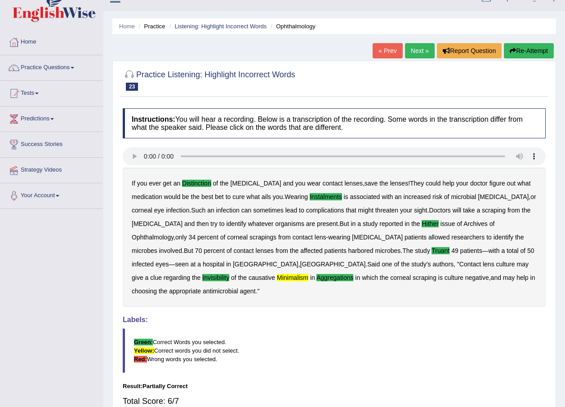
click at [418, 49] on link "Next »" at bounding box center [420, 50] width 30 height 15
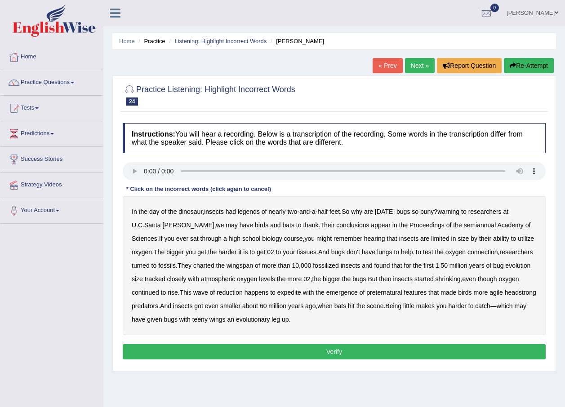
click at [254, 210] on b "legends" at bounding box center [249, 211] width 22 height 7
click at [193, 264] on b "charted" at bounding box center [203, 265] width 21 height 7
click at [294, 290] on b "expedite" at bounding box center [289, 292] width 24 height 7
click at [376, 293] on b "preternatural" at bounding box center [384, 292] width 36 height 7
click at [505, 296] on b "headstrong" at bounding box center [520, 292] width 31 height 7
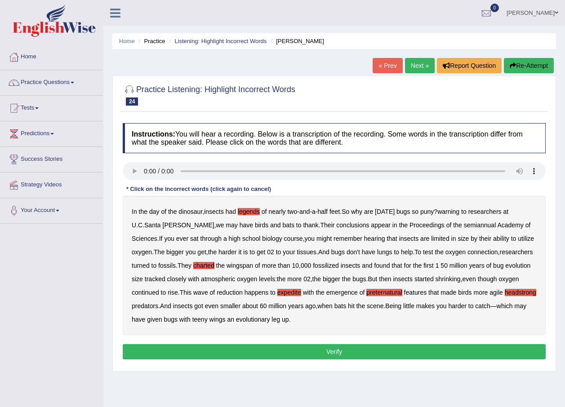
click at [381, 351] on button "Verify" at bounding box center [334, 351] width 423 height 15
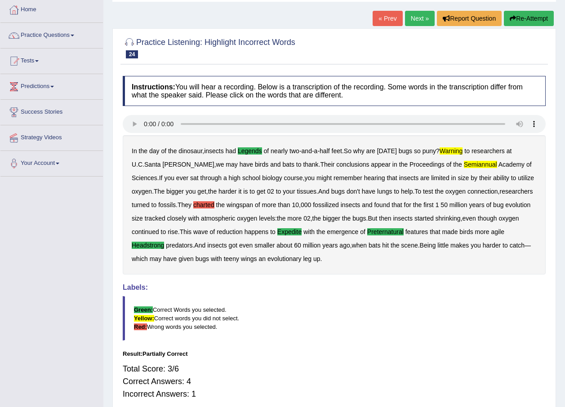
scroll to position [60, 0]
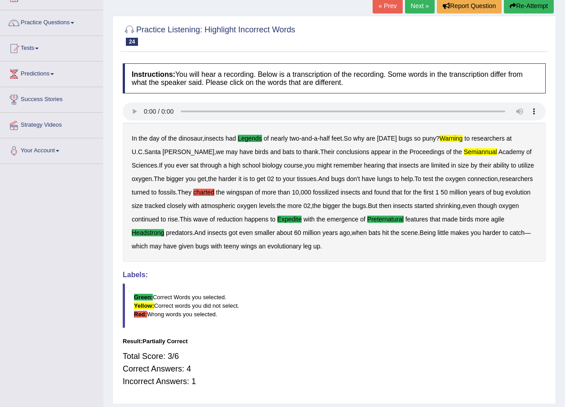
click at [406, 4] on link "Next »" at bounding box center [420, 5] width 30 height 15
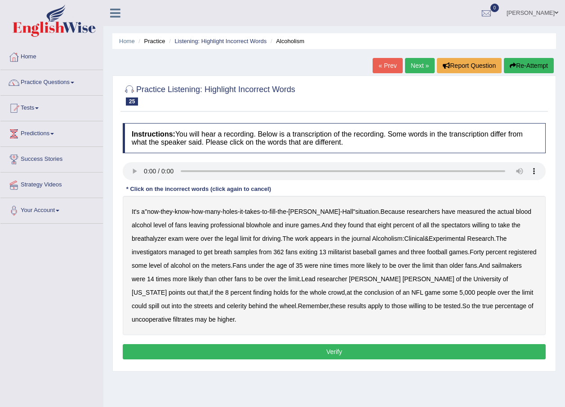
click at [285, 224] on b "inure" at bounding box center [292, 225] width 14 height 7
click at [328, 252] on b "militarist" at bounding box center [339, 252] width 23 height 7
click at [492, 266] on b "sailmakers" at bounding box center [507, 265] width 30 height 7
click at [247, 303] on b "celerity" at bounding box center [237, 306] width 20 height 7
click at [193, 316] on b "filtrates" at bounding box center [183, 319] width 20 height 7
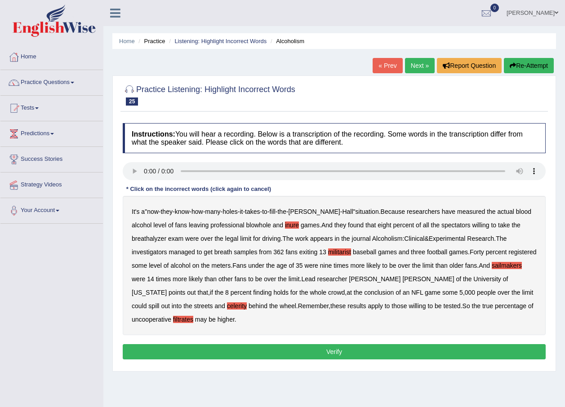
click at [384, 344] on button "Verify" at bounding box center [334, 351] width 423 height 15
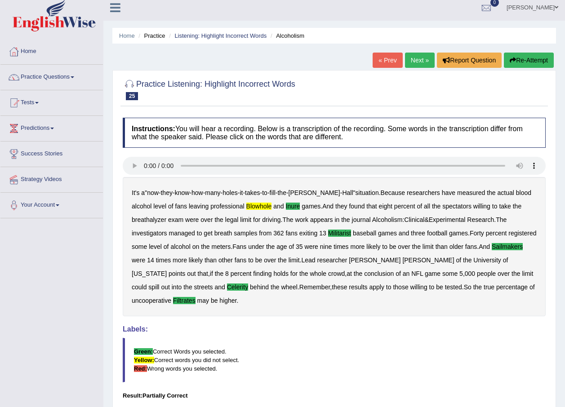
scroll to position [30, 0]
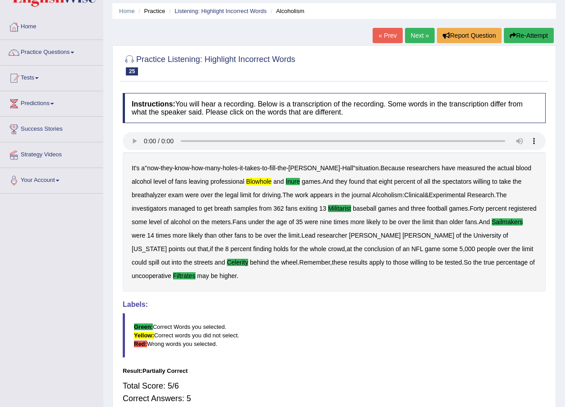
click at [413, 31] on link "Next »" at bounding box center [420, 35] width 30 height 15
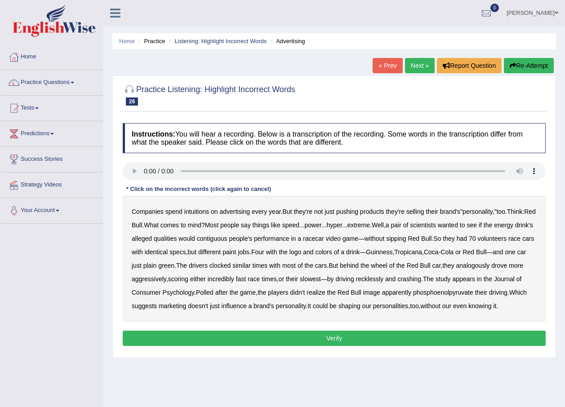
click at [204, 210] on b "intuitions" at bounding box center [196, 211] width 25 height 7
click at [227, 237] on b "contiguous" at bounding box center [212, 238] width 31 height 7
click at [490, 262] on b "analogously" at bounding box center [473, 265] width 34 height 7
click at [445, 292] on b "phosphoenolpyruvate" at bounding box center [443, 292] width 60 height 7
click at [449, 335] on button "Verify" at bounding box center [334, 338] width 423 height 15
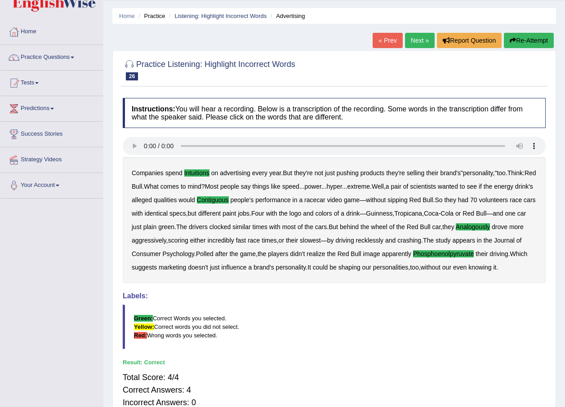
scroll to position [30, 0]
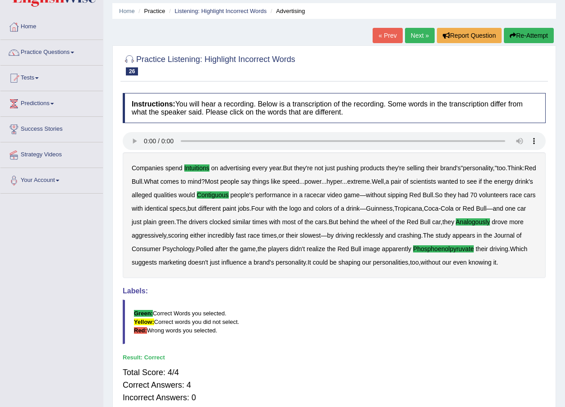
click at [418, 35] on link "Next »" at bounding box center [420, 35] width 30 height 15
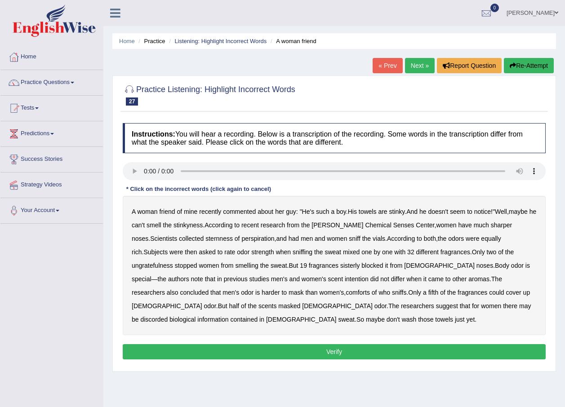
click at [208, 239] on b "sternness" at bounding box center [218, 238] width 27 height 7
click at [173, 262] on b "ungratefulness" at bounding box center [152, 265] width 41 height 7
click at [345, 280] on b "intention" at bounding box center [357, 279] width 24 height 7
click at [346, 292] on b "comforts" at bounding box center [358, 292] width 24 height 7
click at [168, 316] on b "discorded" at bounding box center [153, 319] width 27 height 7
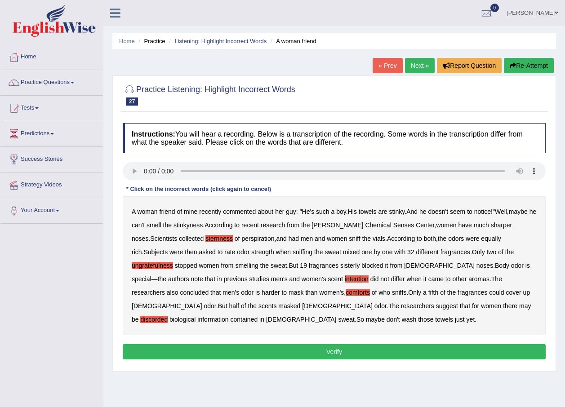
click at [189, 349] on button "Verify" at bounding box center [334, 351] width 423 height 15
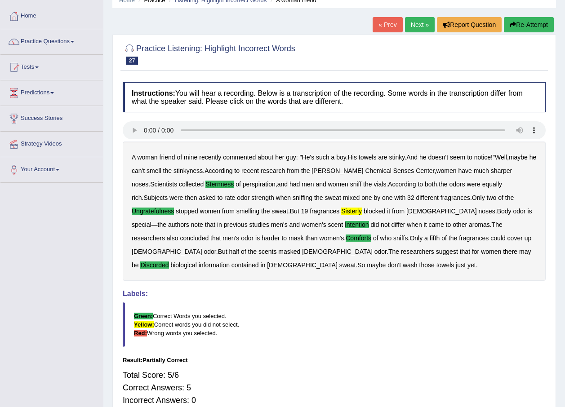
scroll to position [30, 0]
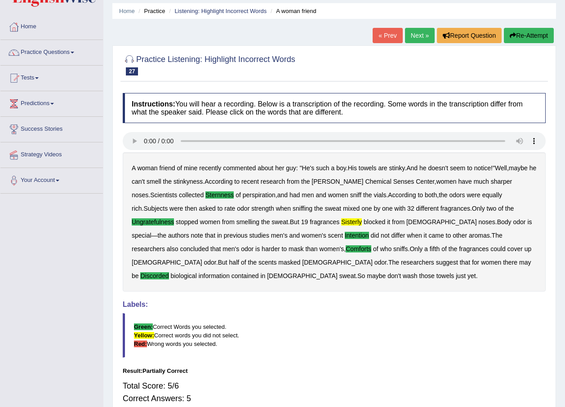
click at [419, 31] on link "Next »" at bounding box center [420, 35] width 30 height 15
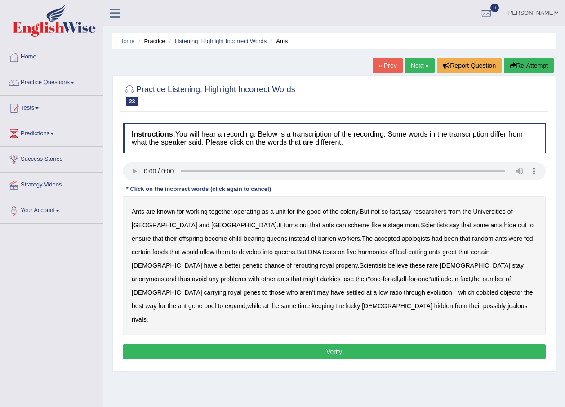
click at [402, 237] on b "apologists" at bounding box center [416, 238] width 28 height 7
click at [358, 252] on b "harmonies" at bounding box center [372, 252] width 29 height 7
click at [294, 263] on b "rerouting" at bounding box center [306, 265] width 25 height 7
click at [341, 276] on b "darkies" at bounding box center [331, 279] width 20 height 7
click at [216, 288] on div "Ants are known for working together , operating as a unit for the good of the c…" at bounding box center [334, 265] width 423 height 139
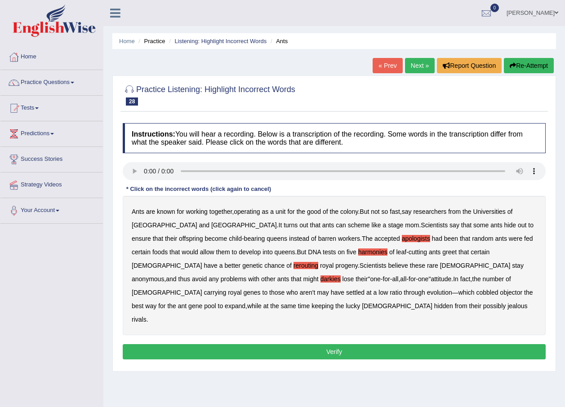
click at [500, 293] on b "objector" at bounding box center [511, 292] width 22 height 7
click at [365, 344] on button "Verify" at bounding box center [334, 351] width 423 height 15
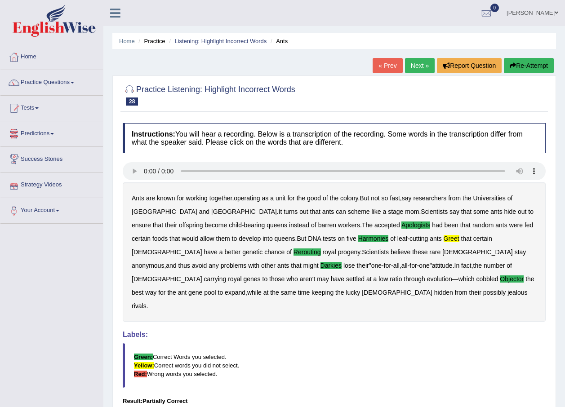
click at [71, 79] on link "Practice Questions" at bounding box center [51, 81] width 103 height 22
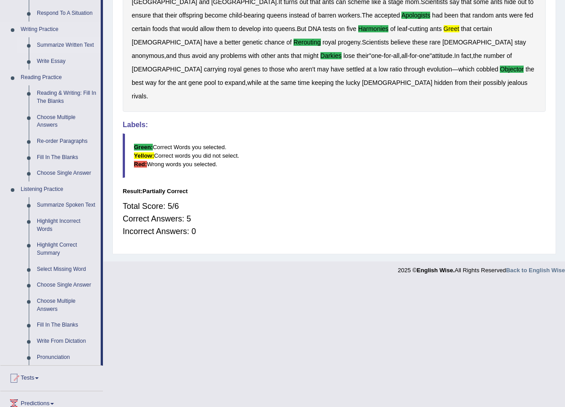
scroll to position [225, 0]
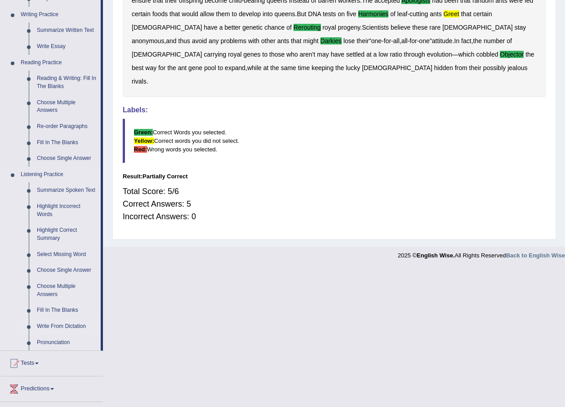
click at [67, 324] on link "Write From Dictation" at bounding box center [67, 327] width 68 height 16
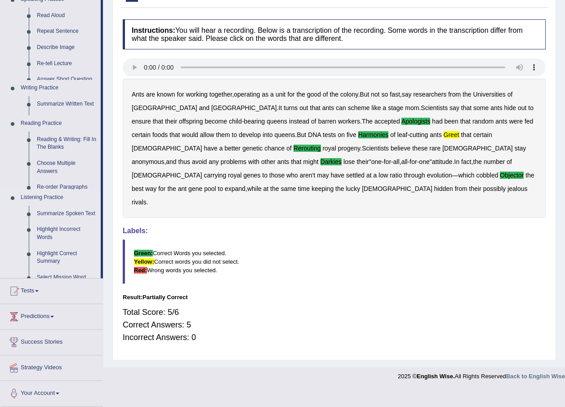
scroll to position [73, 0]
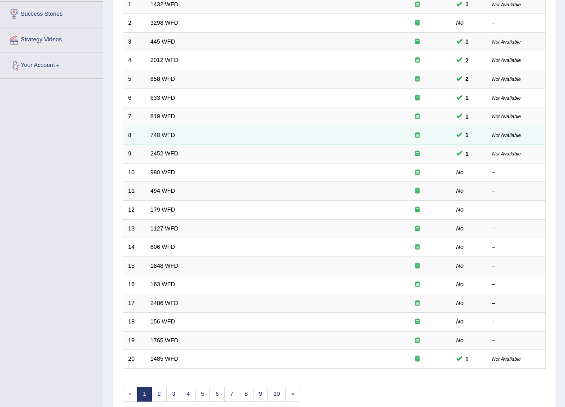
scroll to position [150, 0]
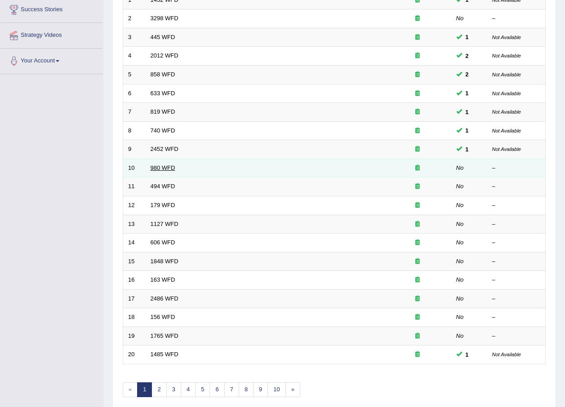
click at [160, 169] on link "980 WFD" at bounding box center [163, 168] width 25 height 7
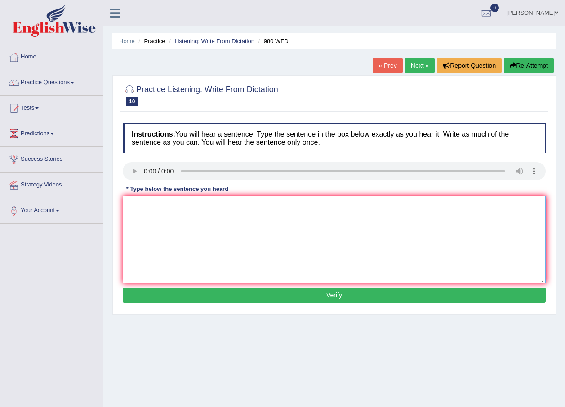
click at [133, 198] on textarea at bounding box center [334, 239] width 423 height 87
type textarea "Your ideas have been discussed and debated on tutorials."
click at [301, 296] on button "Verify" at bounding box center [334, 295] width 423 height 15
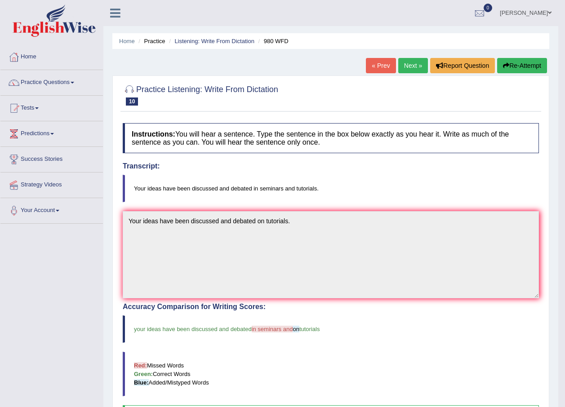
click at [409, 65] on link "Next »" at bounding box center [413, 65] width 30 height 15
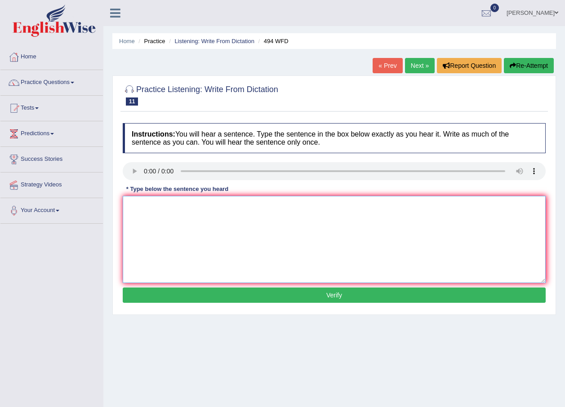
click at [139, 203] on textarea at bounding box center [334, 239] width 423 height 87
click at [178, 205] on textarea "The v that is peciuliar" at bounding box center [334, 239] width 423 height 87
click at [188, 205] on textarea "The v that is peculiar" at bounding box center [334, 239] width 423 height 87
click at [225, 208] on textarea "The v that is peculiar in a specific f is called jargon" at bounding box center [334, 239] width 423 height 87
click at [143, 205] on textarea "The v that is peculiar in a specific field is called jargon" at bounding box center [334, 239] width 423 height 87
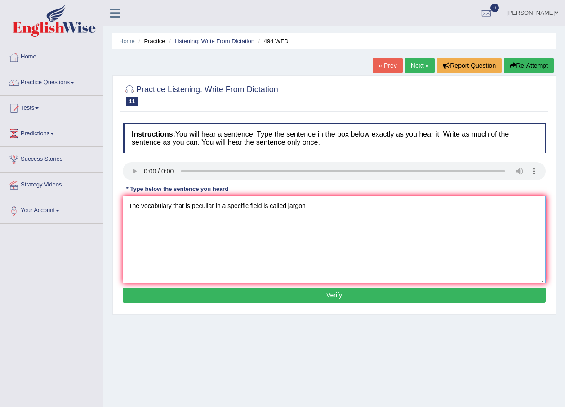
click at [308, 202] on textarea "The vocabulary that is peculiar in a specific field is called jargon" at bounding box center [334, 239] width 423 height 87
type textarea "The vocabulary that is peculiar in a specific field is called jargon."
click at [286, 298] on button "Verify" at bounding box center [334, 295] width 423 height 15
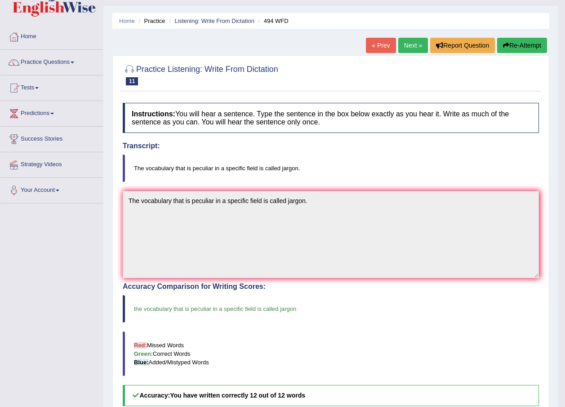
scroll to position [15, 0]
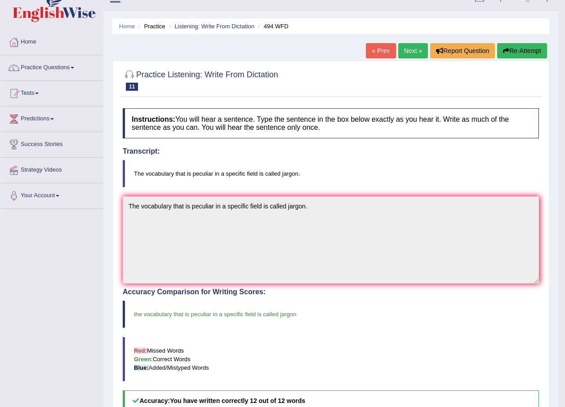
click at [410, 50] on link "Next »" at bounding box center [413, 50] width 30 height 15
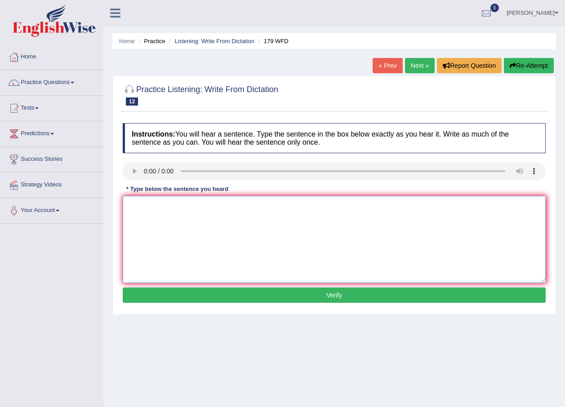
click at [132, 199] on textarea at bounding box center [334, 239] width 423 height 87
click at [256, 206] on textarea "Lecturers are the oldest and the most t methos in [GEOGRAPHIC_DATA]." at bounding box center [334, 239] width 423 height 87
click at [263, 205] on textarea "Lecturers are the oldest and the most t methods in [GEOGRAPHIC_DATA]." at bounding box center [334, 239] width 423 height 87
click at [237, 205] on textarea "Lecturers are the oldest and the most t method in [GEOGRAPHIC_DATA]." at bounding box center [334, 239] width 423 height 87
type textarea "Lecturers are the oldest and the most tiring method in [GEOGRAPHIC_DATA]."
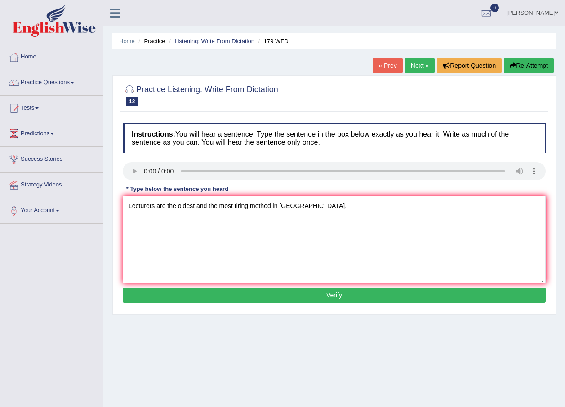
click at [244, 292] on button "Verify" at bounding box center [334, 295] width 423 height 15
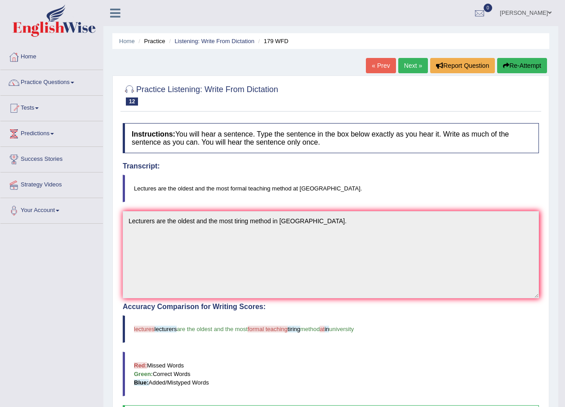
click at [412, 64] on link "Next »" at bounding box center [413, 65] width 30 height 15
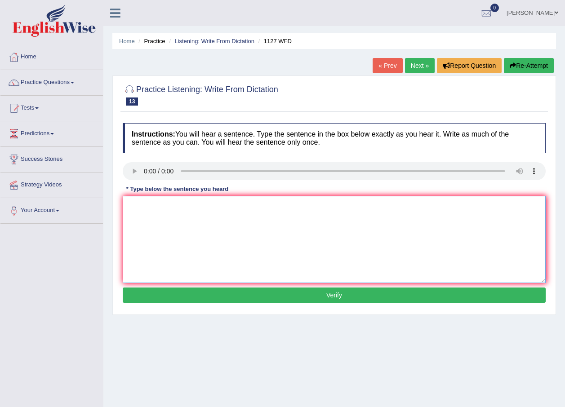
click at [141, 204] on textarea at bounding box center [334, 239] width 423 height 87
type textarea "A University degree is a requirement to enter most programmes."
click at [303, 292] on button "Verify" at bounding box center [334, 295] width 423 height 15
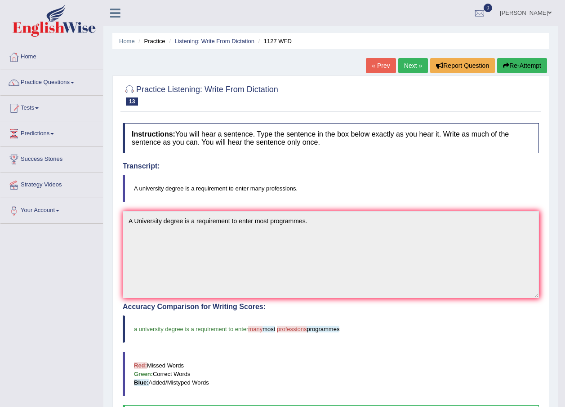
click at [415, 59] on link "Next »" at bounding box center [413, 65] width 30 height 15
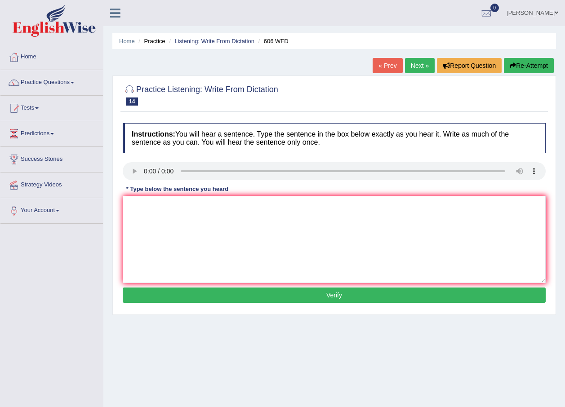
click at [521, 64] on button "Re-Attempt" at bounding box center [529, 65] width 50 height 15
click at [528, 63] on button "Re-Attempt" at bounding box center [529, 65] width 50 height 15
click at [268, 288] on button "Verify" at bounding box center [334, 295] width 423 height 15
click at [140, 205] on textarea at bounding box center [334, 239] width 423 height 87
type textarea "Students was studying turns letters to ancient [GEOGRAPHIC_DATA]."
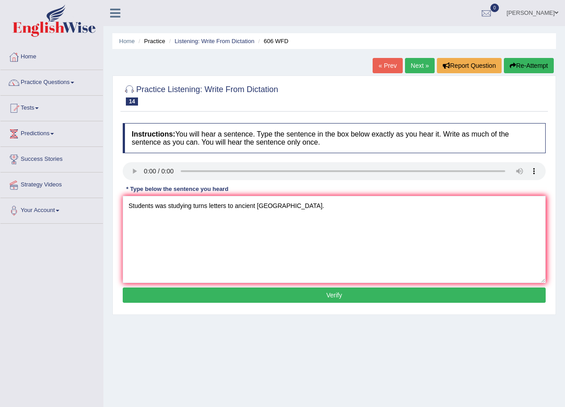
click at [215, 292] on button "Verify" at bounding box center [334, 295] width 423 height 15
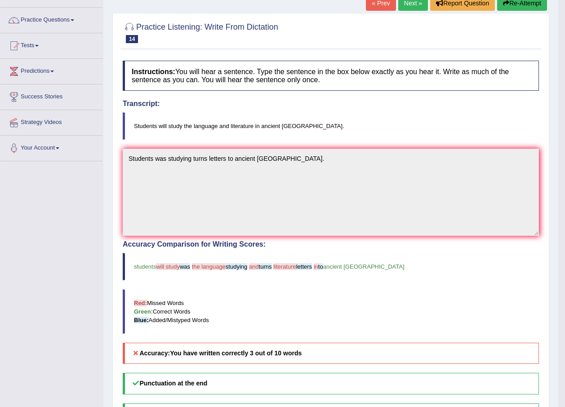
scroll to position [45, 0]
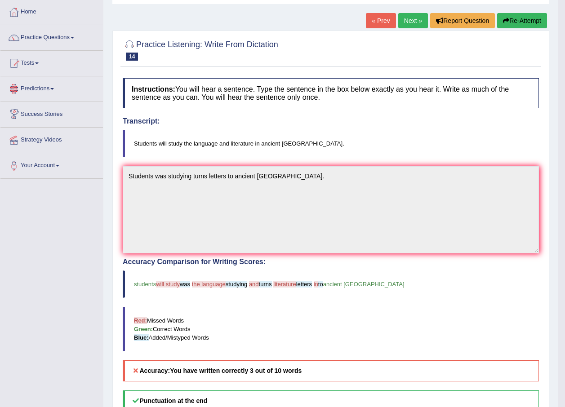
click at [410, 16] on link "Next »" at bounding box center [413, 20] width 30 height 15
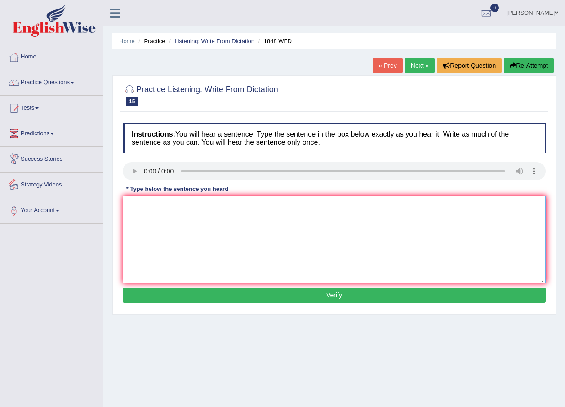
click at [171, 212] on textarea at bounding box center [334, 239] width 423 height 87
type textarea "Students must present a valid identification to enrol in this course."
click at [317, 295] on button "Verify" at bounding box center [334, 295] width 423 height 15
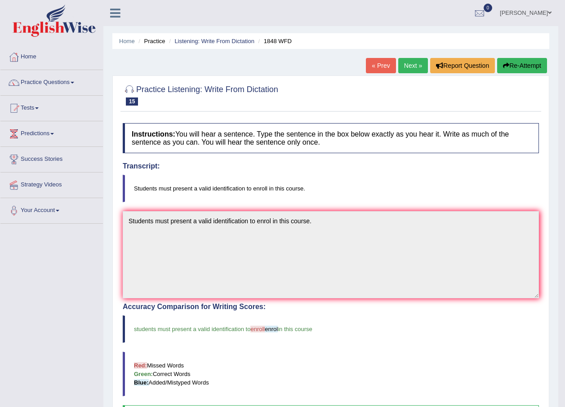
click at [412, 63] on link "Next »" at bounding box center [413, 65] width 30 height 15
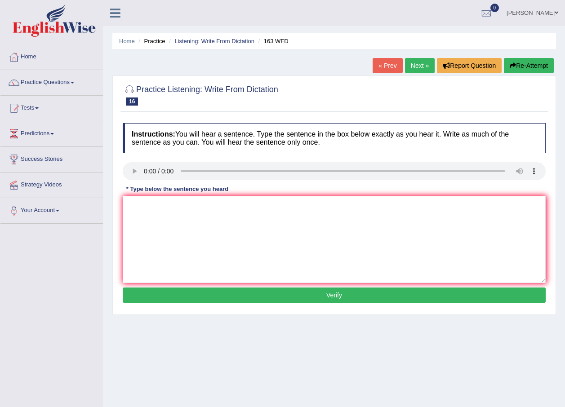
click at [528, 69] on button "Re-Attempt" at bounding box center [529, 65] width 50 height 15
click at [186, 212] on textarea at bounding box center [334, 239] width 423 height 87
type textarea "A number of assignments will be submitted to the conference."
click at [302, 291] on button "Verify" at bounding box center [334, 295] width 423 height 15
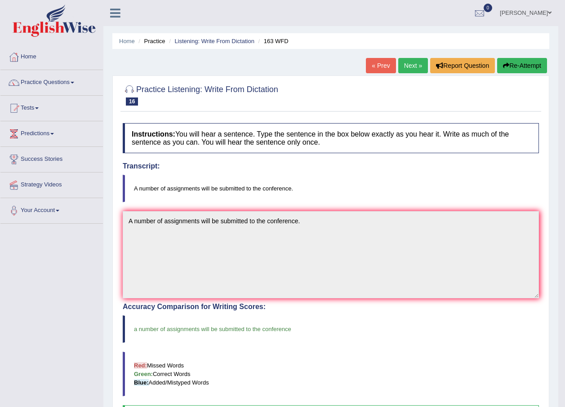
click at [411, 63] on link "Next »" at bounding box center [413, 65] width 30 height 15
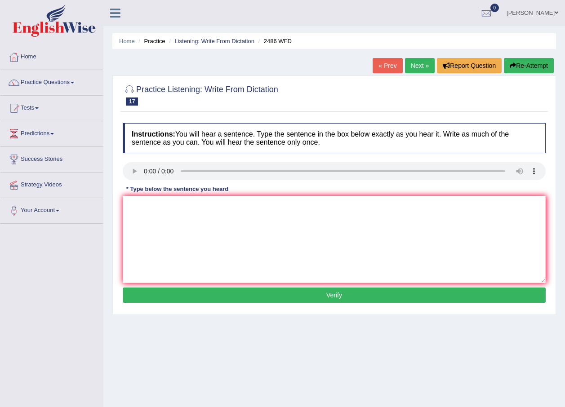
click at [522, 65] on button "Re-Attempt" at bounding box center [529, 65] width 50 height 15
click at [134, 200] on textarea at bounding box center [334, 239] width 423 height 87
type textarea "It is quite clear that our facial expressions are different across the world."
click at [320, 290] on button "Verify" at bounding box center [334, 295] width 423 height 15
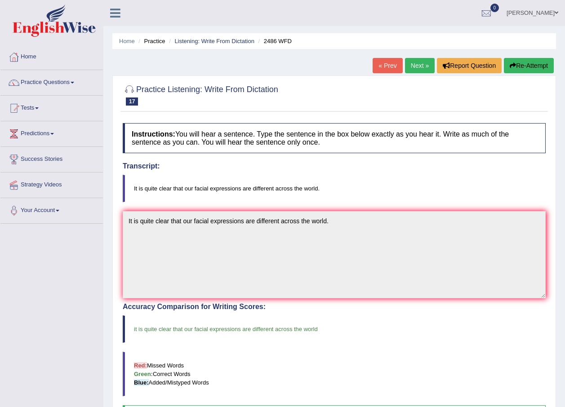
click at [424, 61] on link "Next »" at bounding box center [420, 65] width 30 height 15
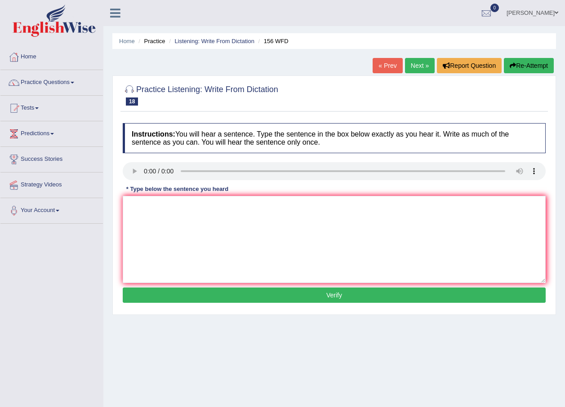
click at [417, 63] on link "Next »" at bounding box center [420, 65] width 30 height 15
click at [141, 199] on textarea at bounding box center [334, 239] width 423 height 87
click at [177, 204] on textarea "Applications for f s a must be completed [DATE]." at bounding box center [334, 239] width 423 height 87
click at [185, 205] on textarea "Applications for f s a must be completed in two months." at bounding box center [334, 239] width 423 height 87
click at [182, 205] on textarea "Applications for f s assignment must be completed in two months." at bounding box center [334, 239] width 423 height 87
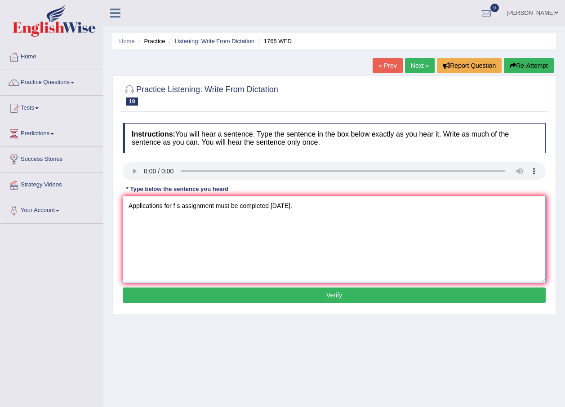
click at [182, 205] on textarea "Applications for f s assignment must be completed in two months." at bounding box center [334, 239] width 423 height 87
click at [180, 205] on textarea "Applications for f s assignment must be completed in two months." at bounding box center [334, 239] width 423 height 87
click at [243, 204] on textarea "Applications for f submitting assignment must be completed in two months." at bounding box center [334, 239] width 423 height 87
type textarea "Applications for f submitting assignments must be completed in two months."
click at [301, 298] on button "Verify" at bounding box center [334, 295] width 423 height 15
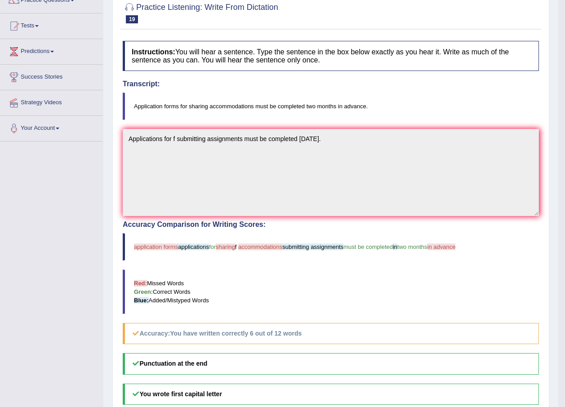
scroll to position [60, 0]
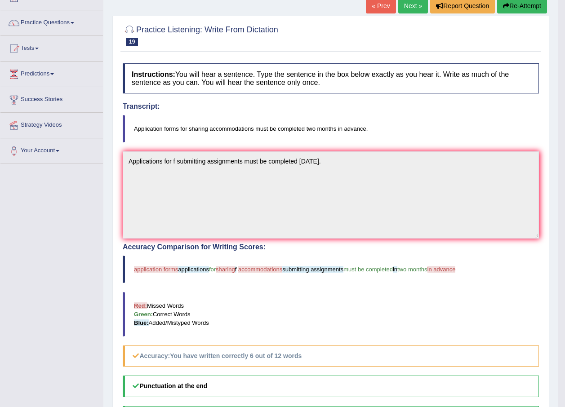
click at [419, 2] on link "Next »" at bounding box center [413, 5] width 30 height 15
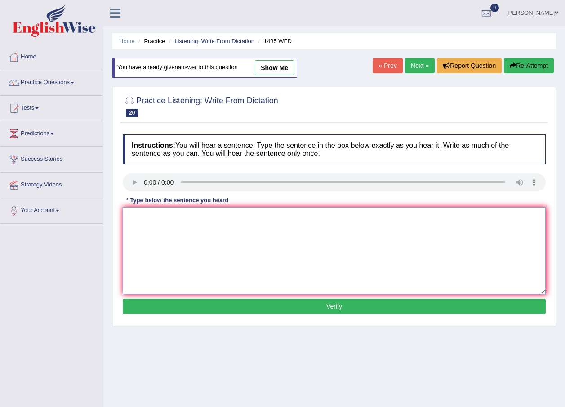
click at [163, 224] on textarea at bounding box center [334, 250] width 423 height 87
click at [250, 216] on textarea "Course work gives students the chances to explore the subject." at bounding box center [334, 250] width 423 height 87
type textarea "Course work gives students the chances to further explore the subject."
click at [271, 304] on button "Verify" at bounding box center [334, 306] width 423 height 15
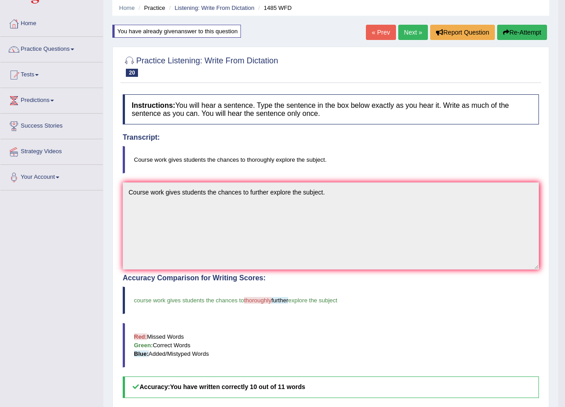
scroll to position [30, 0]
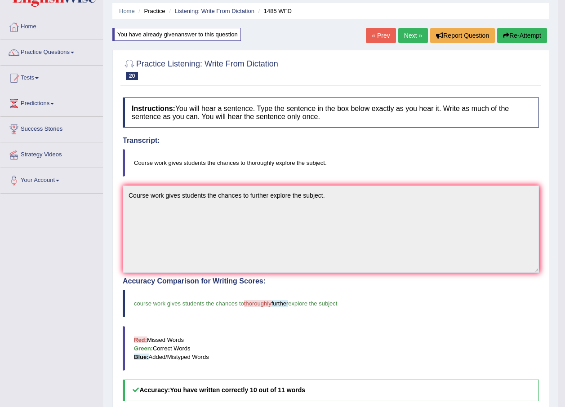
click at [407, 30] on link "Next »" at bounding box center [413, 35] width 30 height 15
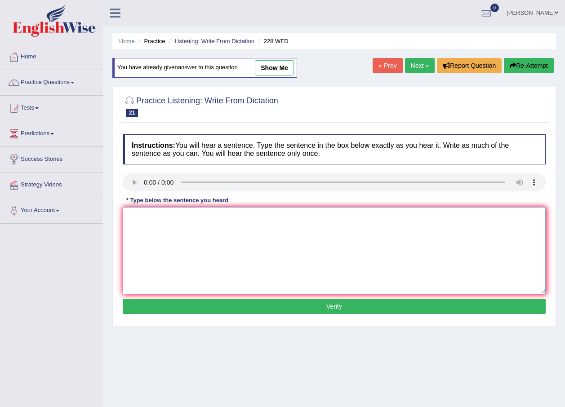
click at [143, 221] on textarea at bounding box center [334, 250] width 423 height 87
type textarea "Computer science has become a popular university degree course."
click at [299, 303] on button "Verify" at bounding box center [334, 306] width 423 height 15
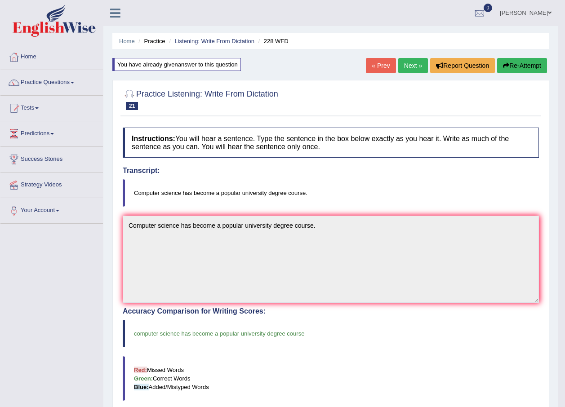
click at [407, 66] on link "Next »" at bounding box center [413, 65] width 30 height 15
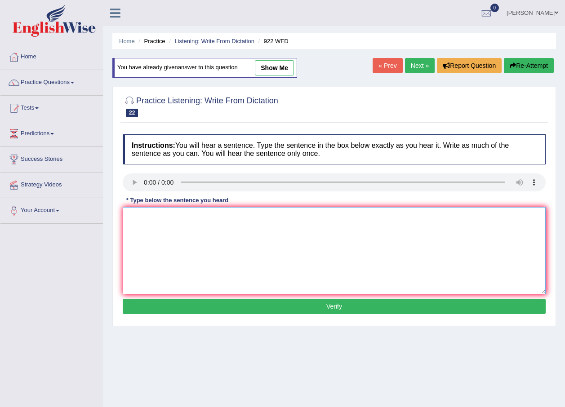
click at [134, 220] on textarea at bounding box center [334, 250] width 423 height 87
click at [269, 216] on textarea "Students intending to attend the conference must register first." at bounding box center [334, 250] width 423 height 87
click at [314, 220] on textarea "Students intending to attend the conference must preregister first." at bounding box center [334, 250] width 423 height 87
type textarea "Students intending to attend the conference must preregister first."
click at [269, 305] on button "Verify" at bounding box center [334, 306] width 423 height 15
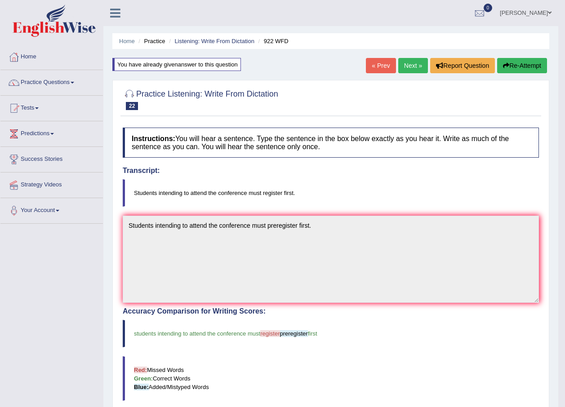
click at [413, 67] on link "Next »" at bounding box center [413, 65] width 30 height 15
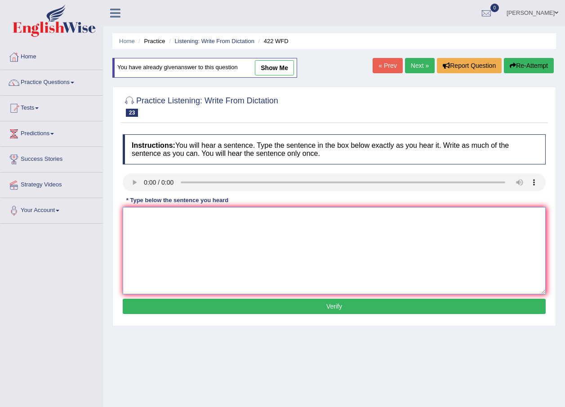
click at [143, 214] on textarea at bounding box center [334, 250] width 423 height 87
type textarea "The most important details in this argument are missing."
click at [305, 303] on button "Verify" at bounding box center [334, 306] width 423 height 15
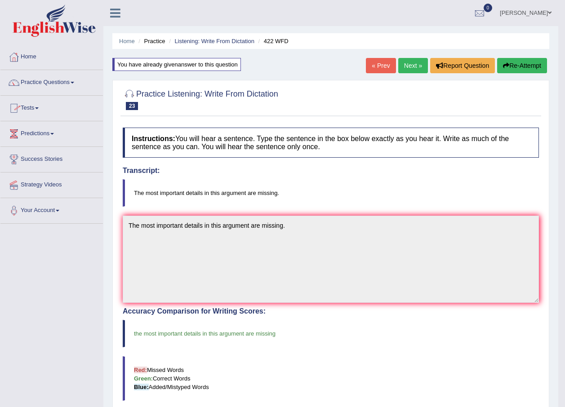
click at [408, 65] on link "Next »" at bounding box center [413, 65] width 30 height 15
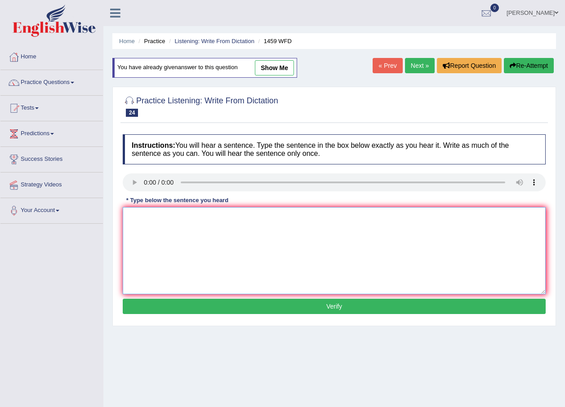
click at [135, 215] on textarea at bounding box center [334, 250] width 423 height 87
type textarea "All experiments and procedures have been outlined in this laboratory manual."
click at [222, 303] on button "Verify" at bounding box center [334, 306] width 423 height 15
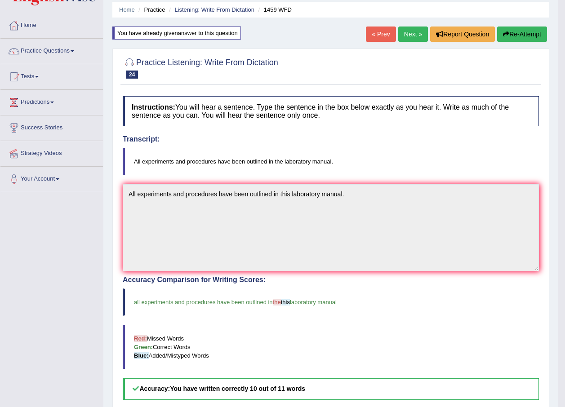
scroll to position [30, 0]
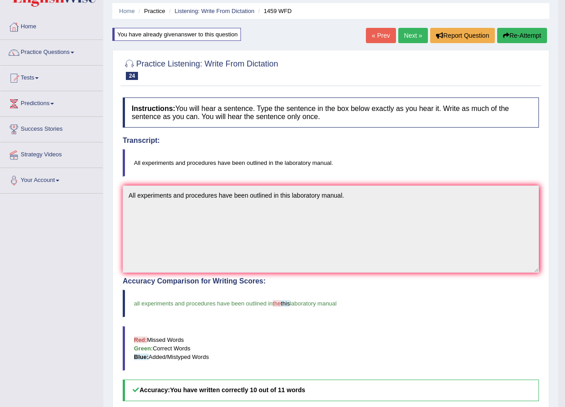
click at [409, 36] on link "Next »" at bounding box center [413, 35] width 30 height 15
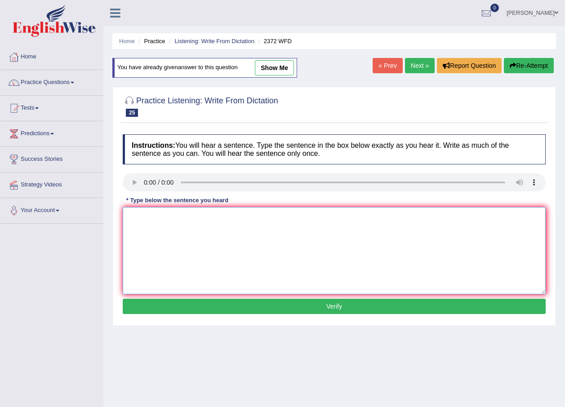
click at [143, 208] on textarea at bounding box center [334, 250] width 423 height 87
type textarea "We must hand in our assignment by the end of the semester."
click at [275, 300] on button "Verify" at bounding box center [334, 306] width 423 height 15
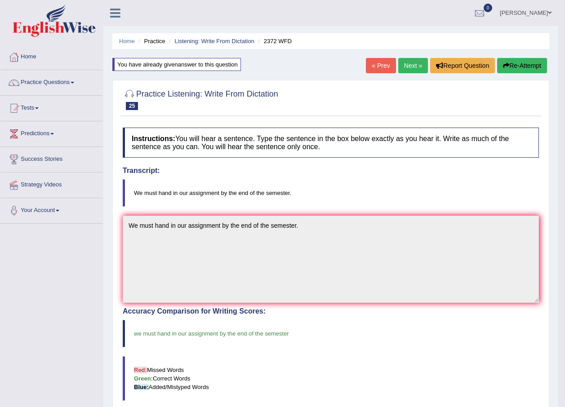
click at [403, 62] on link "Next »" at bounding box center [413, 65] width 30 height 15
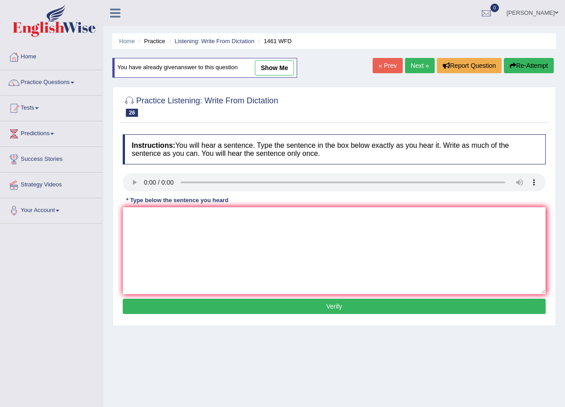
click at [530, 65] on button "Re-Attempt" at bounding box center [529, 65] width 50 height 15
drag, startPoint x: 143, startPoint y: 214, endPoint x: 141, endPoint y: 205, distance: 9.5
click at [141, 212] on textarea at bounding box center [334, 250] width 423 height 87
type textarea "My sister runs a business about small toys."
click at [297, 303] on button "Verify" at bounding box center [334, 306] width 423 height 15
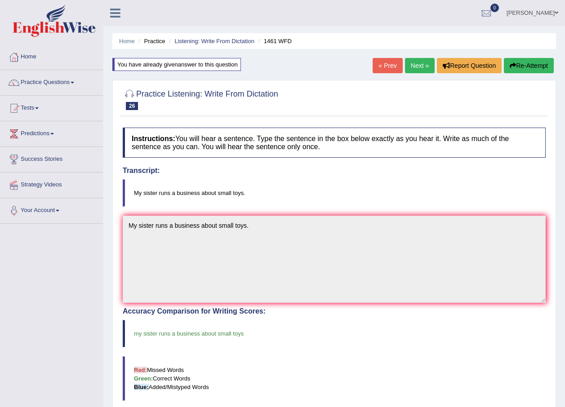
click at [419, 67] on link "Next »" at bounding box center [420, 65] width 30 height 15
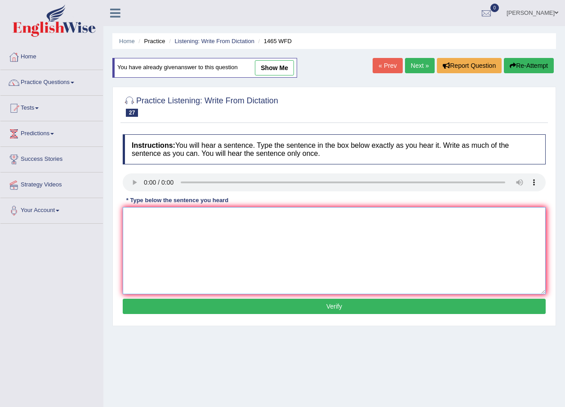
click at [138, 210] on textarea at bounding box center [334, 250] width 423 height 87
click at [247, 218] on textarea "You can find the compplaint form on the wbsite." at bounding box center [334, 250] width 423 height 87
click at [191, 219] on textarea "You can find the compplaint form on the website." at bounding box center [334, 250] width 423 height 87
type textarea "You can find the complaint form on the website."
click at [249, 302] on button "Verify" at bounding box center [334, 306] width 423 height 15
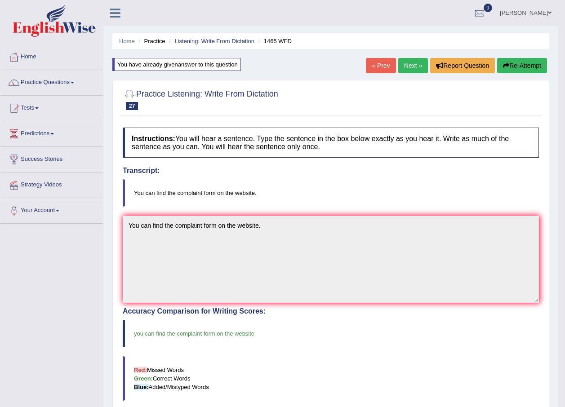
click at [408, 65] on link "Next »" at bounding box center [413, 65] width 30 height 15
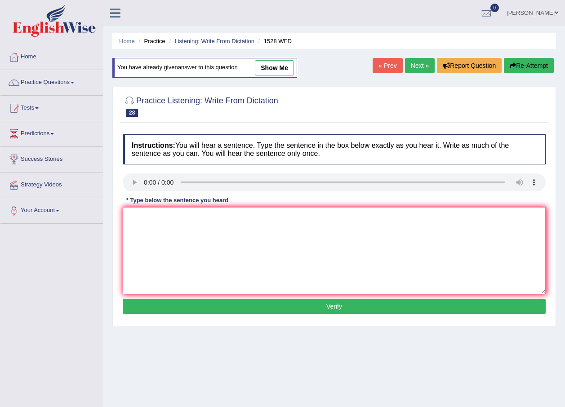
click at [145, 210] on textarea at bounding box center [334, 250] width 423 height 87
type textarea "We are looking at introducing practical methods that are engaging."
click at [299, 307] on button "Verify" at bounding box center [334, 306] width 423 height 15
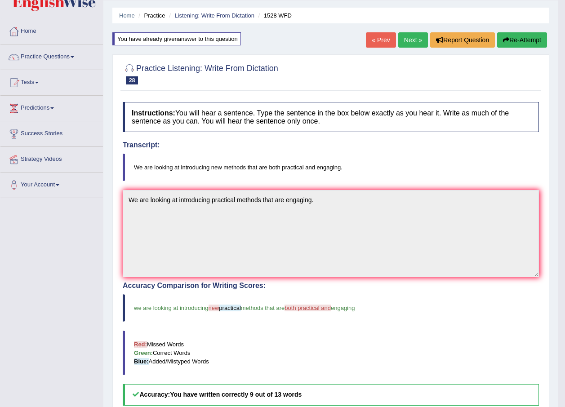
scroll to position [15, 0]
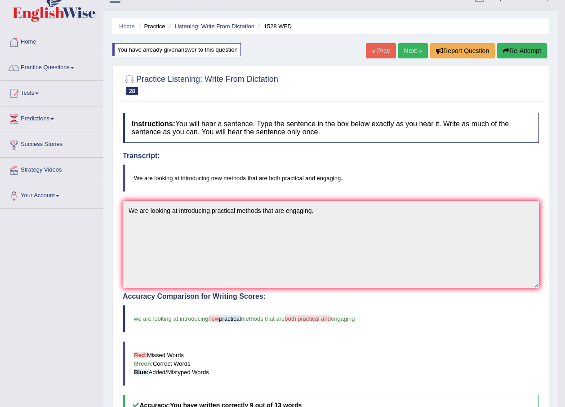
click at [415, 48] on link "Next »" at bounding box center [413, 50] width 30 height 15
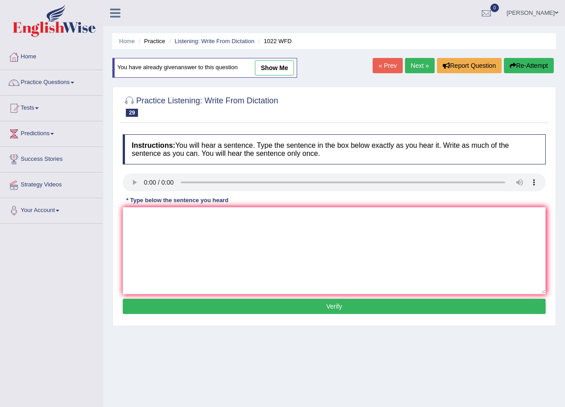
click at [533, 67] on button "Re-Attempt" at bounding box center [529, 65] width 50 height 15
click at [152, 217] on textarea at bounding box center [334, 250] width 423 height 87
click at [235, 218] on textarea "Mathematics provides a foundation of understanding and analysing data." at bounding box center [334, 250] width 423 height 87
type textarea "Mathematics provides a foundation for understanding and analysing data."
click at [262, 303] on button "Verify" at bounding box center [334, 306] width 423 height 15
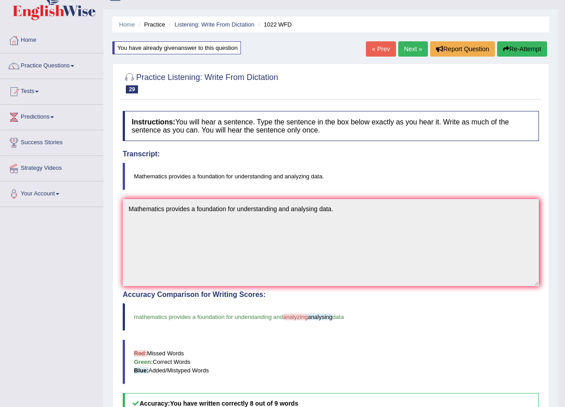
scroll to position [15, 0]
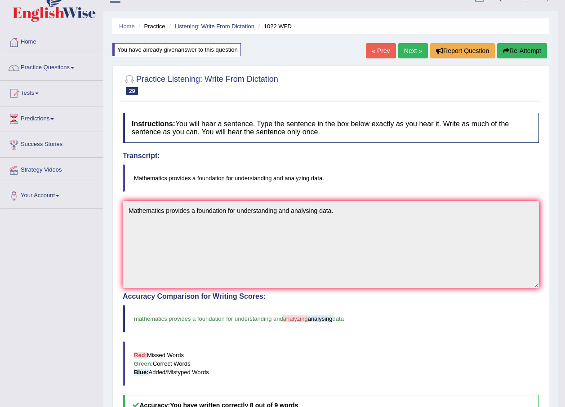
click at [412, 47] on link "Next »" at bounding box center [413, 50] width 30 height 15
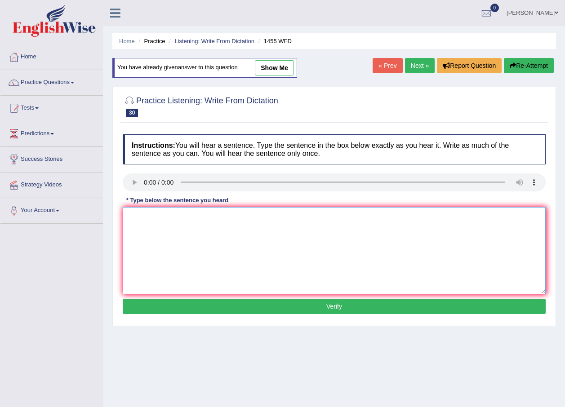
click at [143, 211] on textarea at bounding box center [334, 250] width 423 height 87
type textarea "You must wear a hard hat on the construction site."
click at [293, 304] on button "Verify" at bounding box center [334, 306] width 423 height 15
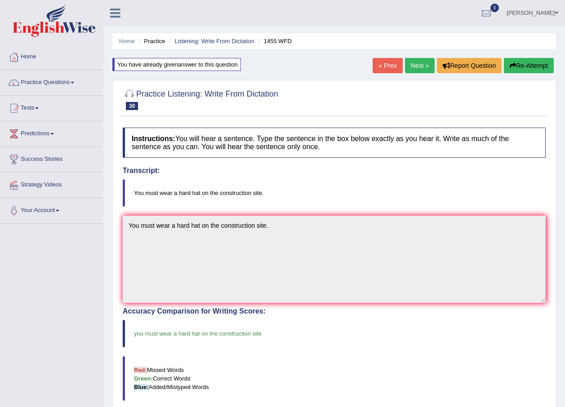
click at [410, 61] on link "Next »" at bounding box center [420, 65] width 30 height 15
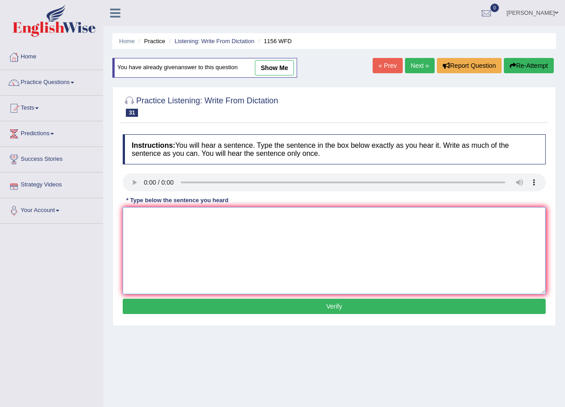
drag, startPoint x: 145, startPoint y: 221, endPoint x: 141, endPoint y: 218, distance: 5.0
click at [142, 218] on textarea at bounding box center [334, 250] width 423 height 87
type textarea "Chemical reactions occur when substances reacts or change."
click at [254, 304] on button "Verify" at bounding box center [334, 306] width 423 height 15
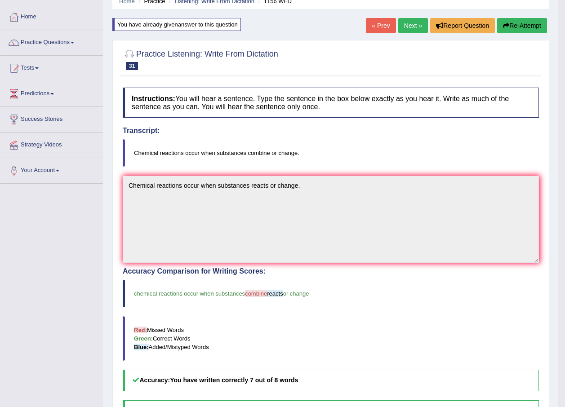
scroll to position [30, 0]
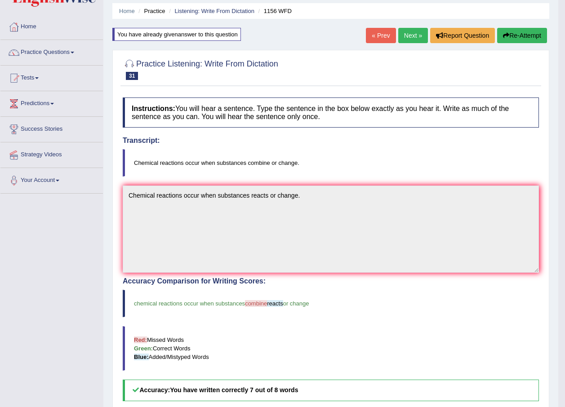
click at [411, 38] on link "Next »" at bounding box center [413, 35] width 30 height 15
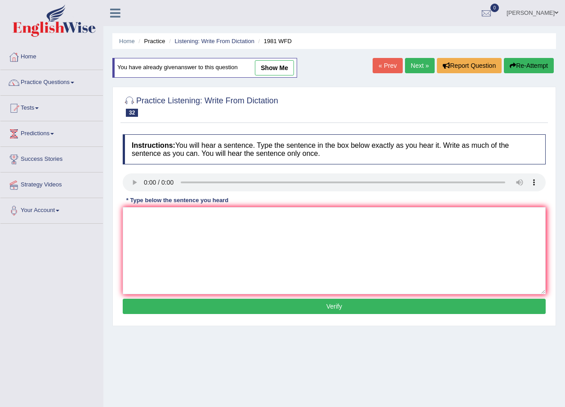
click at [535, 67] on button "Re-Attempt" at bounding box center [529, 65] width 50 height 15
click at [142, 218] on textarea at bounding box center [334, 250] width 423 height 87
type textarea "All of your arguments must be supported by evidence and relevant theories."
click at [332, 306] on button "Verify" at bounding box center [334, 306] width 423 height 15
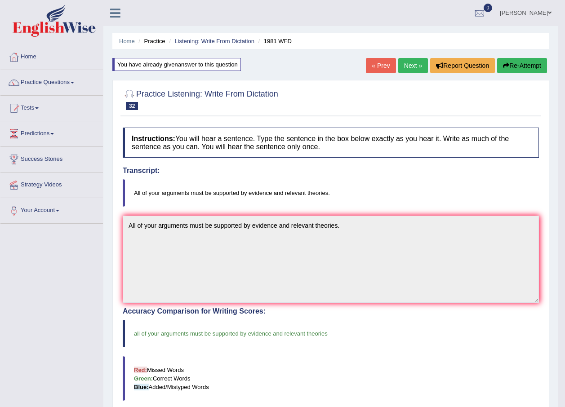
click at [410, 67] on link "Next »" at bounding box center [413, 65] width 30 height 15
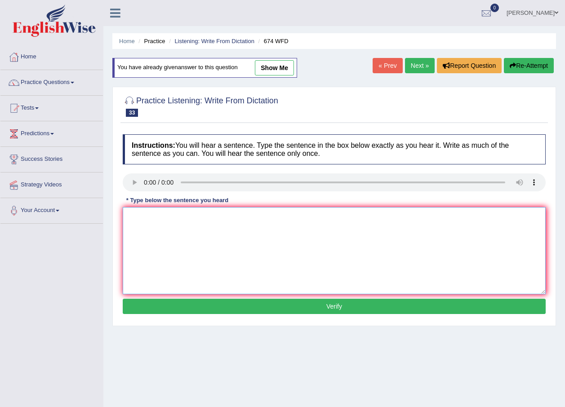
click at [140, 214] on textarea at bounding box center [334, 250] width 423 height 87
type textarea "Unemployment rate has fallen to its lowest level in years."
click at [280, 308] on button "Verify" at bounding box center [334, 306] width 423 height 15
